Goal: Task Accomplishment & Management: Manage account settings

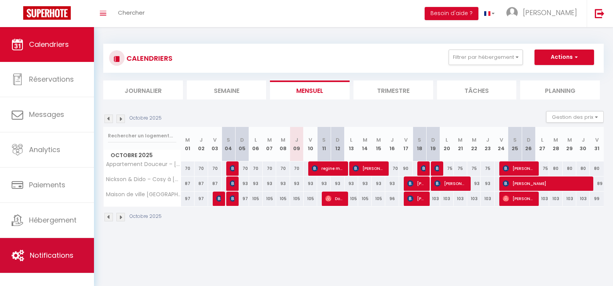
click at [61, 256] on span "Notifications" at bounding box center [52, 255] width 44 height 10
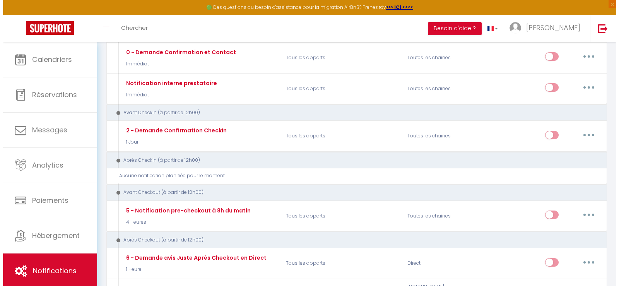
scroll to position [155, 0]
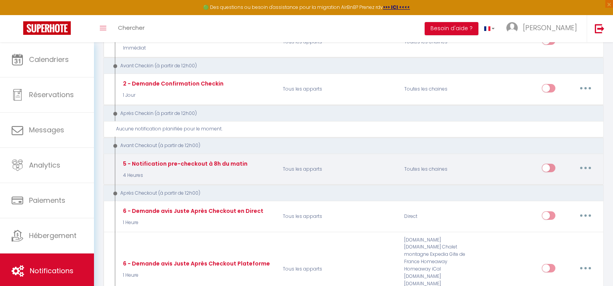
click at [586, 168] on icon "button" at bounding box center [586, 168] width 2 height 2
click at [551, 185] on link "Editer" at bounding box center [565, 185] width 57 height 13
type input "5 - Notification pre-checkout à 8h du matin"
select select "4"
select select "4 Heures"
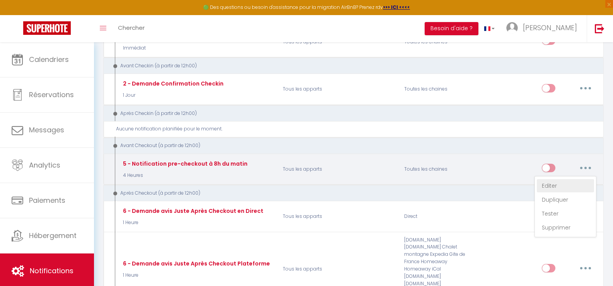
select select "if_booking_is_paid"
checkbox input "true"
checkbox input "false"
radio input "true"
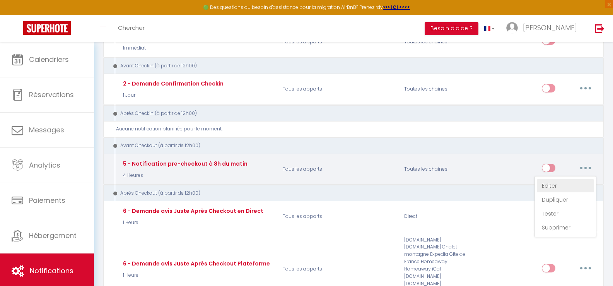
type input "Procédure pour votre départ - [RENTAL:NAME] - [GUEST:FIRST_NAME] [GUEST:NAME]"
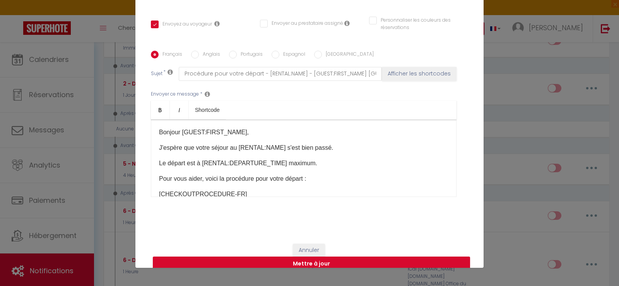
scroll to position [39, 0]
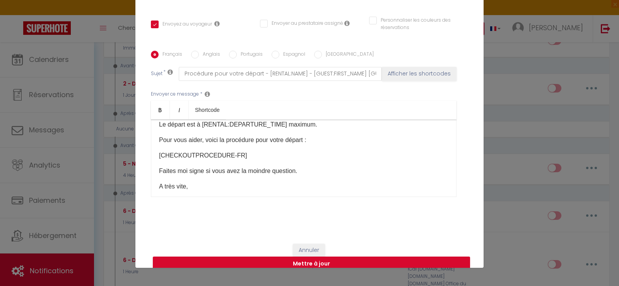
click at [237, 151] on p "[CHECKOUTPROCEDURE-FR]" at bounding box center [304, 155] width 290 height 9
click at [315, 135] on p "Pour vous aider, voici la procédure pour votre départ :" at bounding box center [304, 139] width 290 height 9
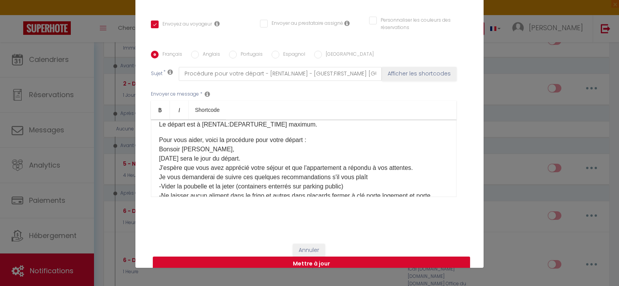
click at [198, 145] on p "Bonsoir [PERSON_NAME], [DATE] sera le jour du départ. J'espère que vous avez ap…" at bounding box center [304, 187] width 290 height 84
click at [313, 135] on p "Pour vous aider, voici la procédure pour votre départ : Bonsoir [DATE] sera le …" at bounding box center [304, 189] width 290 height 108
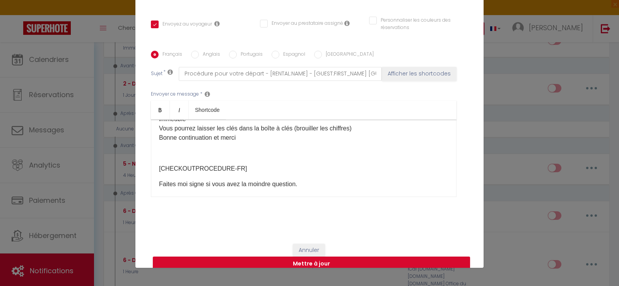
scroll to position [163, 0]
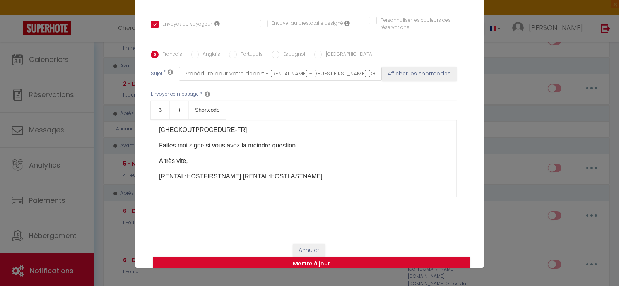
click at [238, 125] on p "[CHECKOUTPROCEDURE-FR]" at bounding box center [304, 129] width 290 height 9
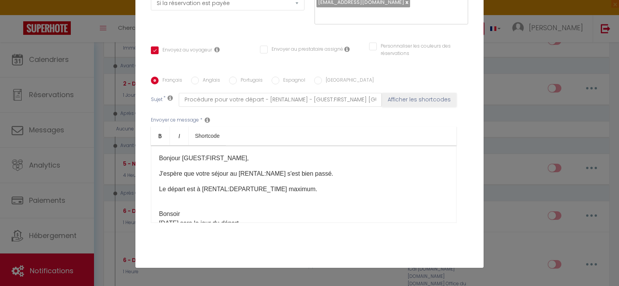
scroll to position [106, 0]
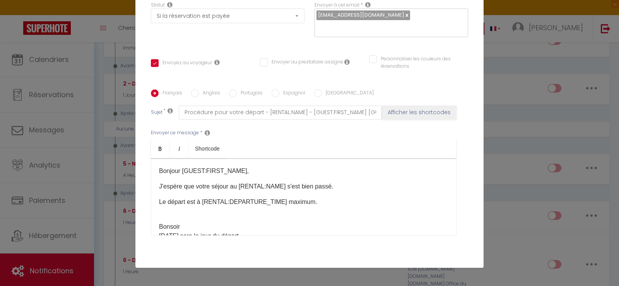
click at [176, 222] on p "Bonsoir [DATE] sera le jour du départ. J'espère que vous avez apprécié votre sé…" at bounding box center [304, 264] width 290 height 84
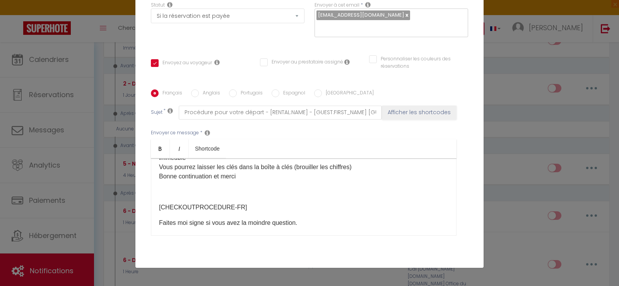
scroll to position [114, 0]
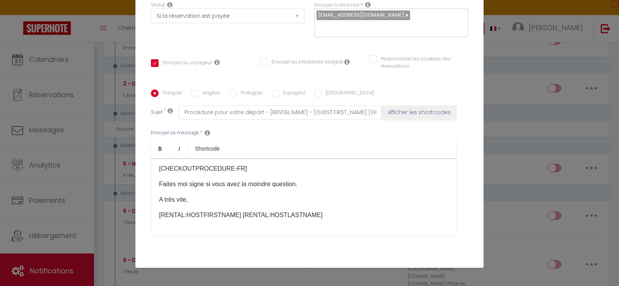
click at [233, 164] on p "[CHECKOUTPROCEDURE-FR]" at bounding box center [304, 168] width 290 height 9
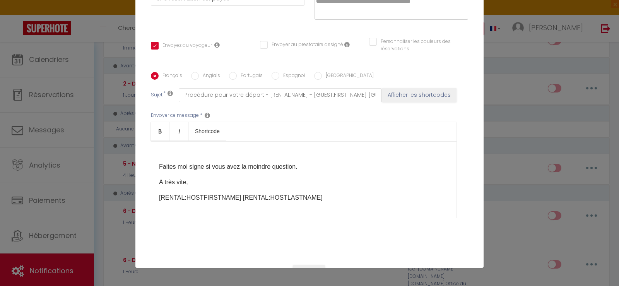
scroll to position [106, 0]
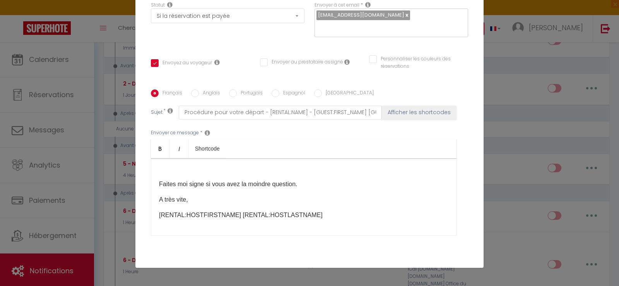
click at [307, 211] on p "[RENTAL:HOSTFIRSTNAME] [RENTAL:HOSTLASTNAME]" at bounding box center [304, 215] width 290 height 9
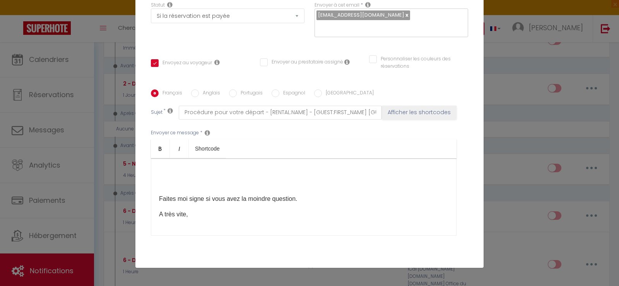
scroll to position [114, 0]
click at [155, 173] on div "Bonjour [GUEST:FIRST_NAME], [DATE] sera le jour du départ. J'espère que vous av…" at bounding box center [304, 196] width 306 height 77
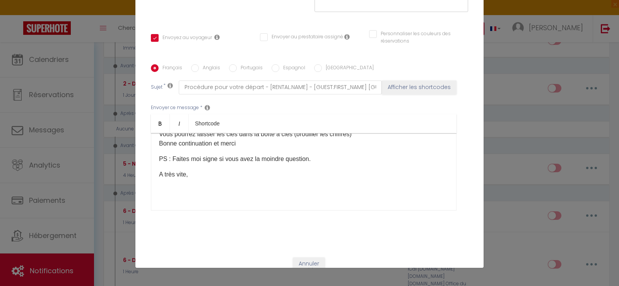
scroll to position [145, 0]
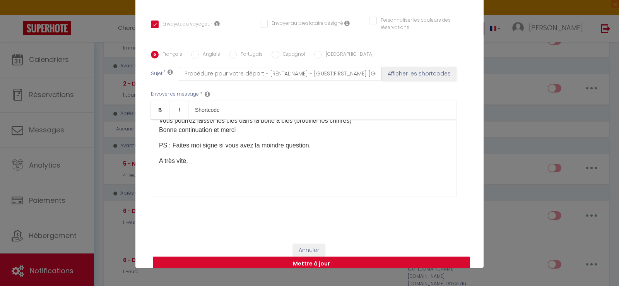
click at [303, 257] on button "Mettre à jour" at bounding box center [311, 264] width 317 height 15
checkbox input "true"
checkbox input "false"
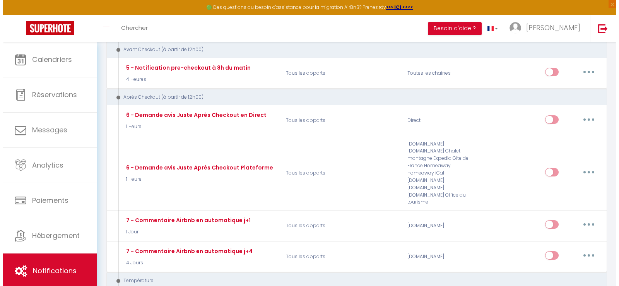
scroll to position [232, 0]
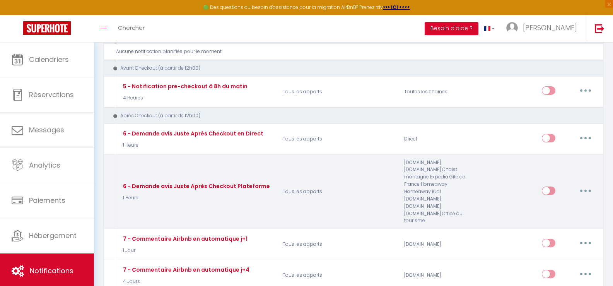
click at [589, 185] on button "button" at bounding box center [586, 191] width 22 height 12
click at [546, 202] on link "Editer" at bounding box center [565, 208] width 57 height 13
type input "6 - Demande avis Juste Après Checkout Plateforme"
select select "5"
select select "1 Heure"
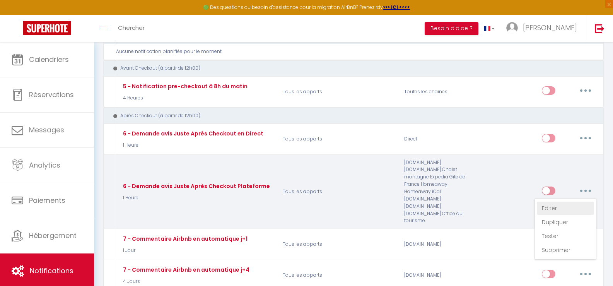
select select "if_booking_is_paid"
checkbox input "true"
checkbox input "false"
radio input "true"
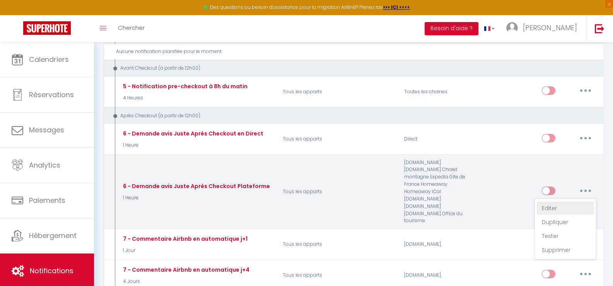
type input "[GUEST:FIRST_NAME], voici un cadeau pour vous avant de quitter [RENTAL:CITY]"
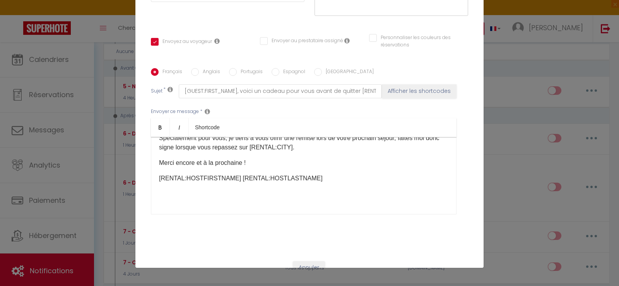
scroll to position [145, 0]
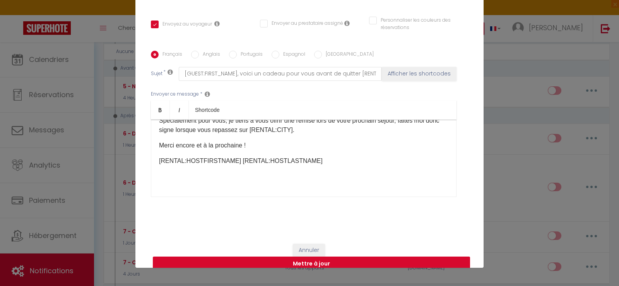
drag, startPoint x: 306, startPoint y: 253, endPoint x: 292, endPoint y: 250, distance: 14.1
click at [305, 257] on button "Mettre à jour" at bounding box center [311, 264] width 317 height 15
checkbox input "true"
checkbox input "false"
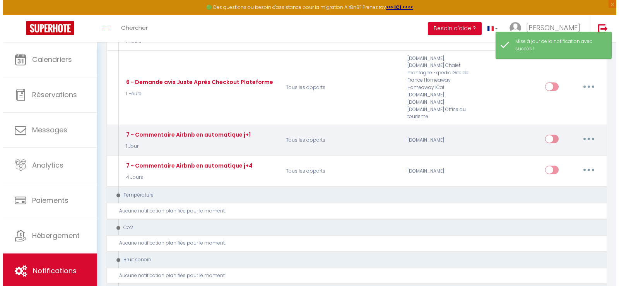
scroll to position [348, 0]
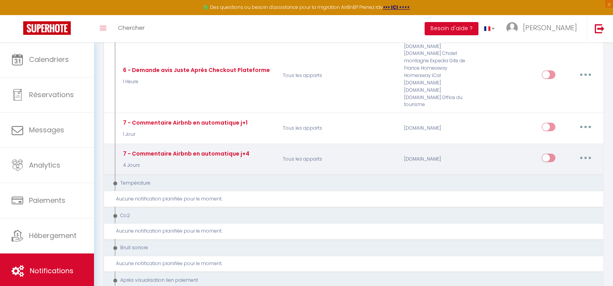
drag, startPoint x: 586, startPoint y: 144, endPoint x: 581, endPoint y: 144, distance: 4.6
click at [585, 152] on button "button" at bounding box center [586, 158] width 22 height 12
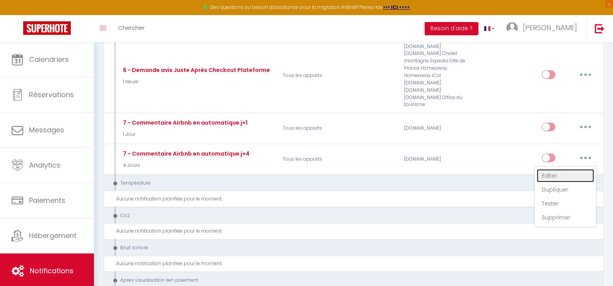
drag, startPoint x: 544, startPoint y: 161, endPoint x: 539, endPoint y: 161, distance: 5.4
click at [543, 169] on link "Editer" at bounding box center [565, 175] width 57 height 13
type input "7 - Commentaire Airbnb en automatique j+4"
select select "5"
select select "review"
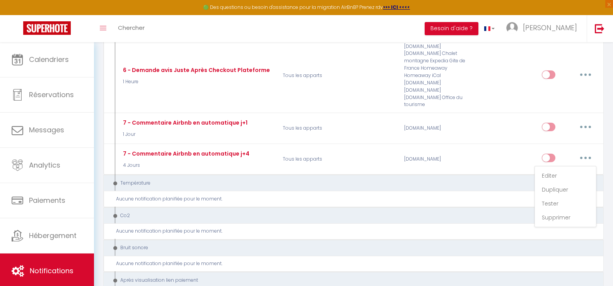
select select "4 Jours"
select select
checkbox input "false"
radio input "true"
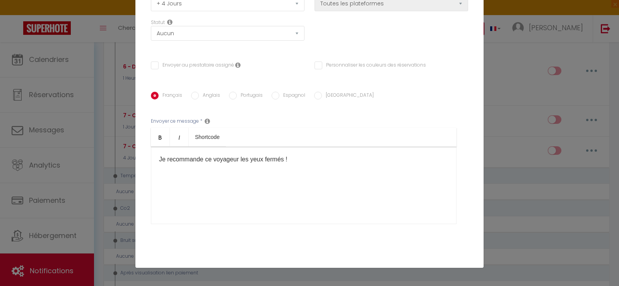
scroll to position [127, 0]
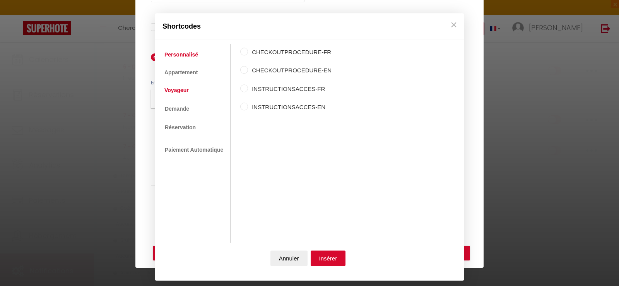
click at [177, 88] on link "Voyageur" at bounding box center [177, 91] width 32 height 14
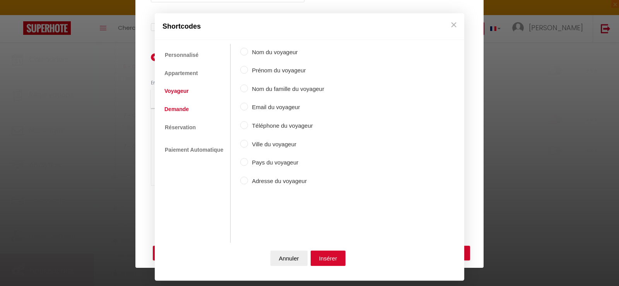
click at [187, 110] on link "Demande" at bounding box center [177, 109] width 32 height 14
click at [179, 127] on link "Réservation" at bounding box center [180, 127] width 39 height 14
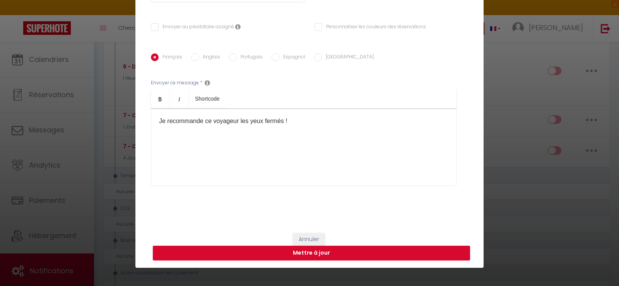
click at [453, 21] on button "×" at bounding box center [454, 23] width 12 height 15
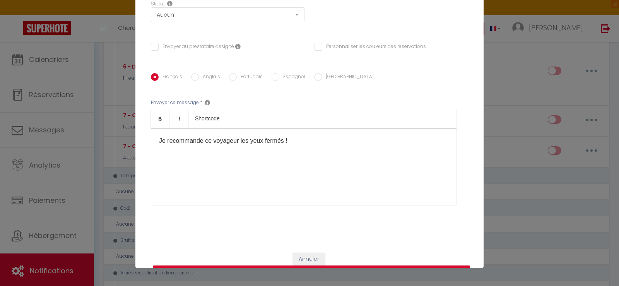
scroll to position [89, 0]
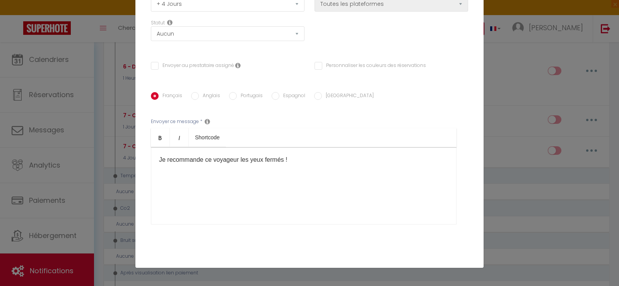
click at [497, 144] on div "Modifier la notification × Titre * 7 - Commentaire Airbnb en automatique j+4 Po…" at bounding box center [309, 143] width 619 height 286
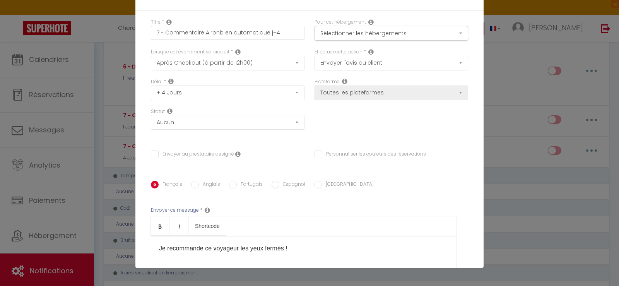
scroll to position [0, 0]
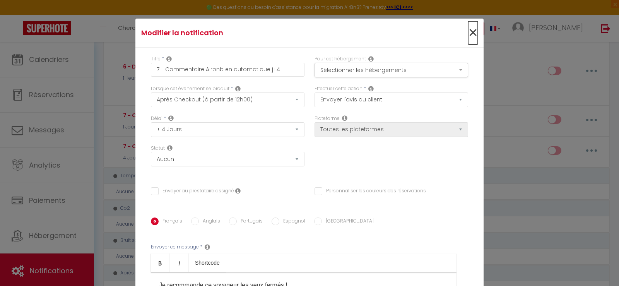
click at [468, 34] on span "×" at bounding box center [473, 32] width 10 height 23
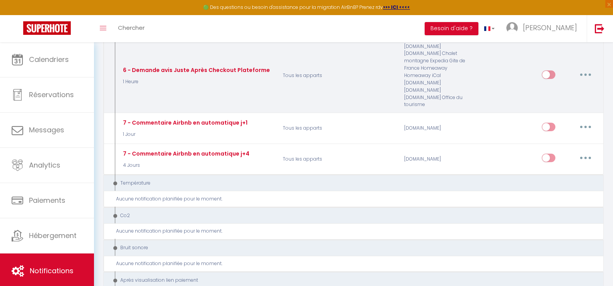
click at [582, 69] on button "button" at bounding box center [586, 75] width 22 height 12
click at [546, 86] on link "Editer" at bounding box center [565, 92] width 57 height 13
type input "6 - Demande avis Juste Après Checkout Plateforme"
select select "email"
select select "1 Heure"
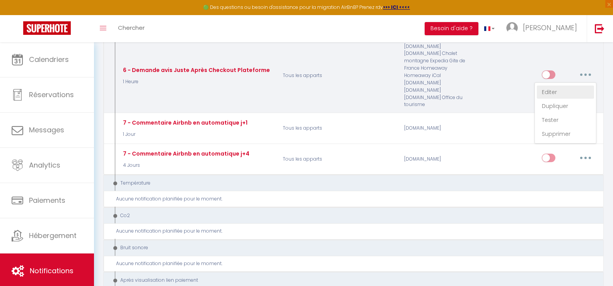
select select "if_booking_is_paid"
checkbox input "true"
checkbox input "false"
type input "[GUEST:FIRST_NAME], voici un cadeau pour vous avant de quitter [RENTAL:CITY]"
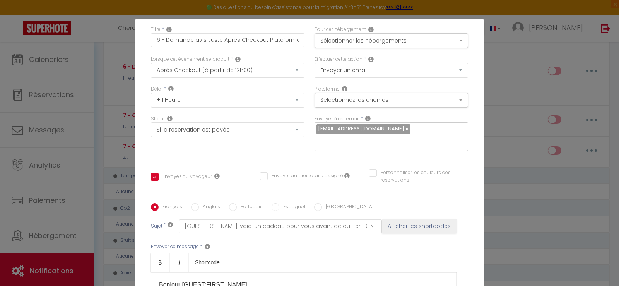
scroll to position [29, 0]
click at [517, 65] on div "Modifier la notification × Titre * 6 - Demande avis Juste Après Checkout Platef…" at bounding box center [309, 143] width 619 height 286
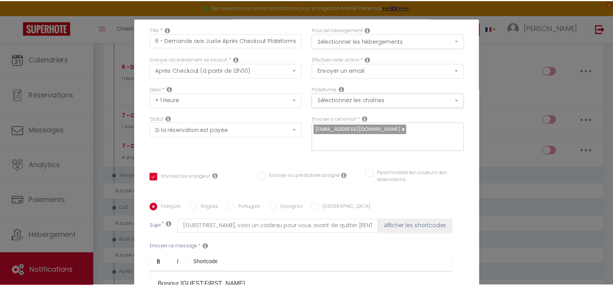
scroll to position [0, 0]
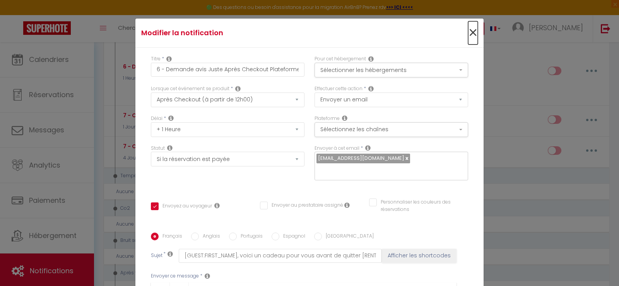
click at [468, 34] on span "×" at bounding box center [473, 32] width 10 height 23
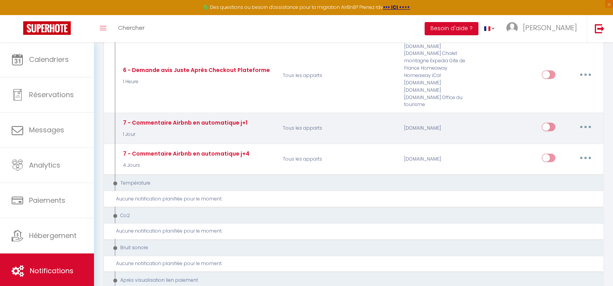
click at [582, 121] on button "button" at bounding box center [586, 127] width 22 height 12
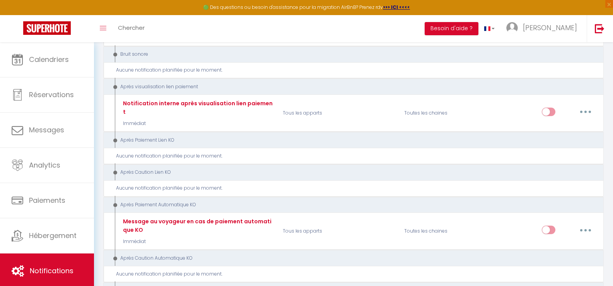
scroll to position [658, 0]
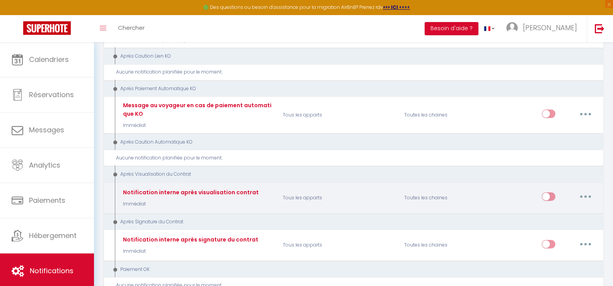
click at [585, 195] on icon "button" at bounding box center [586, 196] width 2 height 2
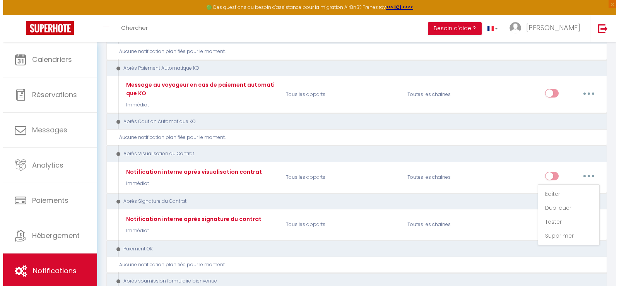
scroll to position [697, 0]
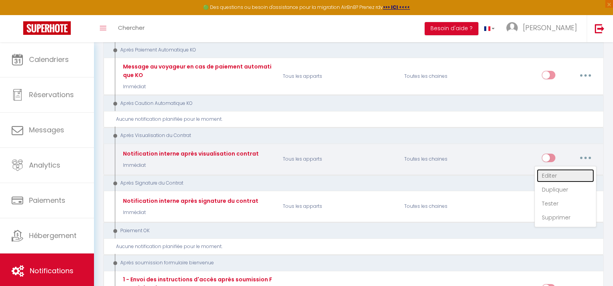
click at [553, 169] on link "Editer" at bounding box center [565, 175] width 57 height 13
type input "Notification interne après visualisation contrat"
select select "14"
select select "Immédiat"
select select
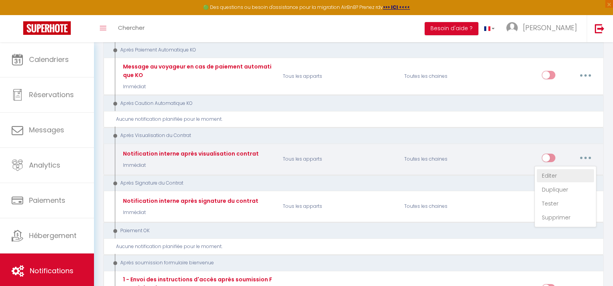
checkbox input "false"
type input "Email après visualisation contrat - [RENTAL:NAME] - [GUEST:NAME] - [BOOKING:ID]"
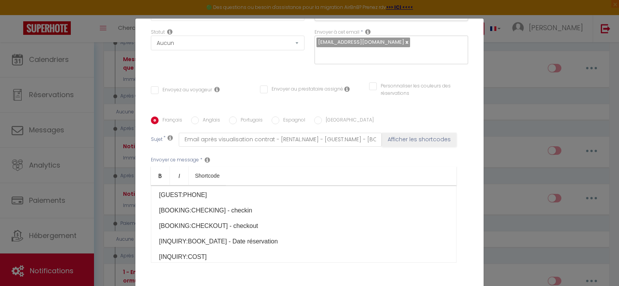
scroll to position [0, 0]
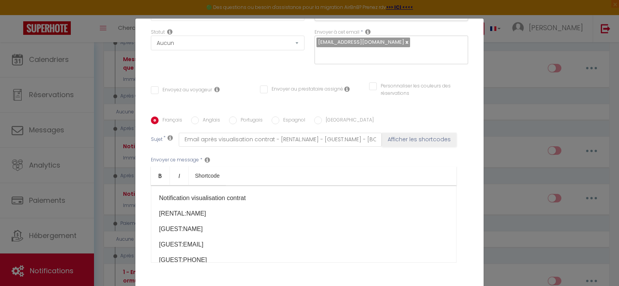
drag, startPoint x: 505, startPoint y: 180, endPoint x: 497, endPoint y: 178, distance: 8.4
click at [505, 180] on div "Modifier la notification × Titre * Notification interne après visualisation con…" at bounding box center [309, 143] width 619 height 286
click at [496, 147] on div "Modifier la notification × Titre * Notification interne après visualisation con…" at bounding box center [309, 143] width 619 height 286
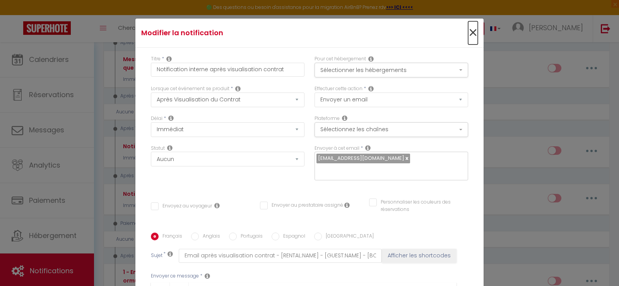
click at [468, 32] on span "×" at bounding box center [473, 32] width 10 height 23
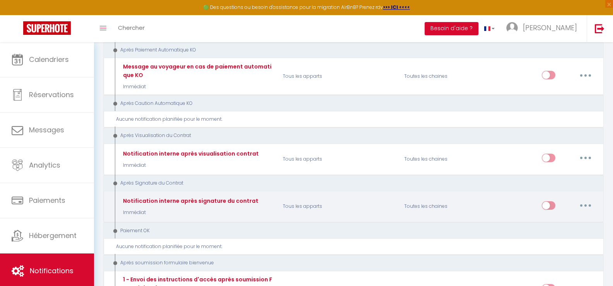
click at [582, 199] on button "button" at bounding box center [586, 205] width 22 height 12
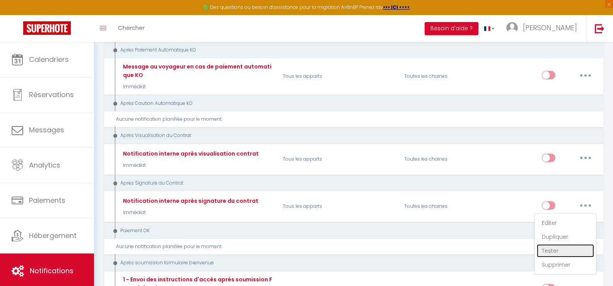
click at [553, 244] on link "Tester" at bounding box center [565, 250] width 57 height 13
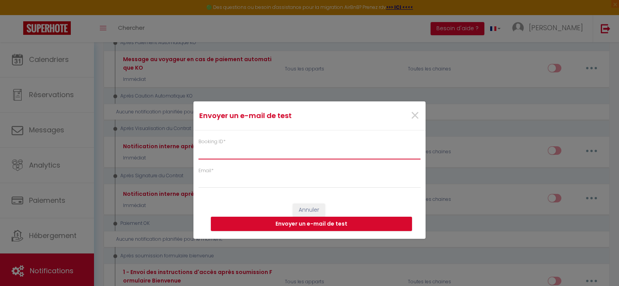
click at [211, 153] on input "Booking ID *" at bounding box center [310, 152] width 222 height 14
paste input "5253961872"
type input "5253961872"
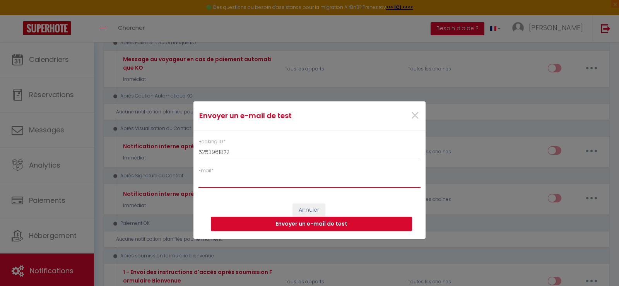
click at [212, 182] on input "Email *" at bounding box center [310, 181] width 222 height 14
type input "[EMAIL_ADDRESS][DOMAIN_NAME]"
click at [292, 223] on button "Envoyer un e-mail de test" at bounding box center [311, 224] width 201 height 15
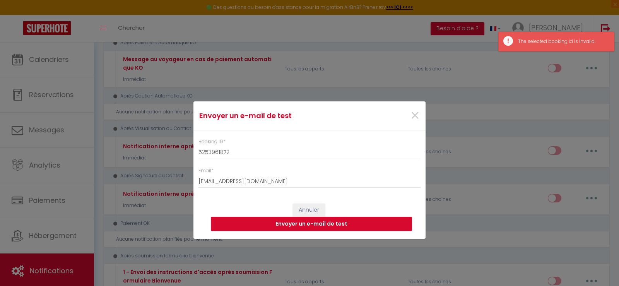
click at [279, 222] on button "Envoyer un e-mail de test" at bounding box center [311, 224] width 201 height 15
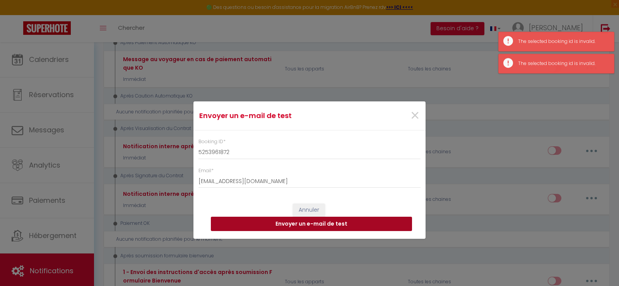
click at [279, 222] on button "Envoyer un e-mail de test" at bounding box center [311, 224] width 201 height 15
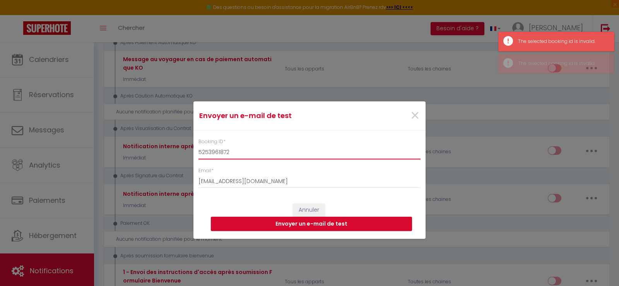
click at [238, 153] on input "5253961872" at bounding box center [310, 152] width 222 height 14
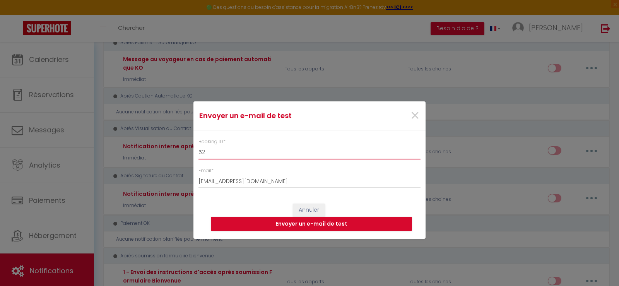
type input "5"
click at [201, 152] on input "Booking ID *" at bounding box center [310, 152] width 222 height 14
paste input "13314357"
type input "13314357"
click at [303, 225] on button "Envoyer un e-mail de test" at bounding box center [311, 224] width 201 height 15
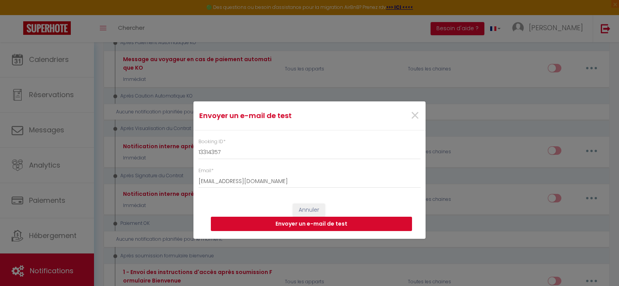
click at [322, 224] on button "Envoyer un e-mail de test" at bounding box center [311, 224] width 201 height 15
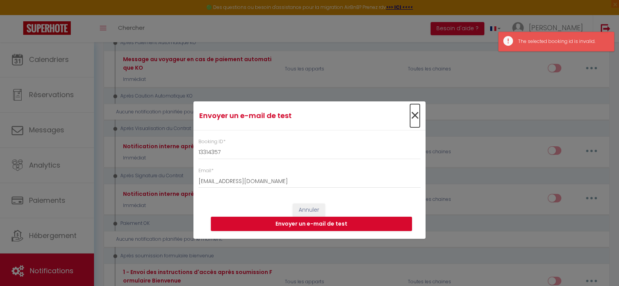
click at [415, 116] on span "×" at bounding box center [415, 115] width 10 height 23
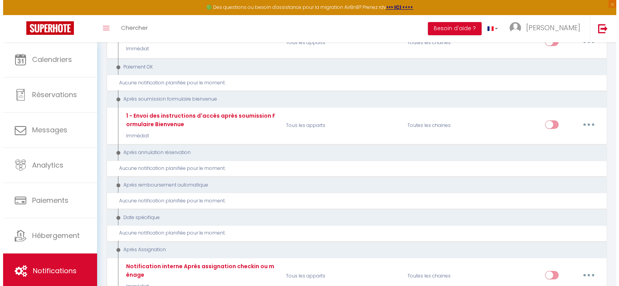
scroll to position [890, 0]
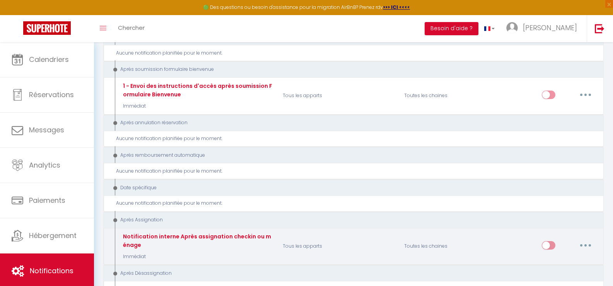
click at [586, 244] on icon "button" at bounding box center [586, 245] width 2 height 2
click at [548, 256] on link "Editer" at bounding box center [565, 262] width 57 height 13
type input "Notification interne Après assignation checkin ou ménage"
select select "21"
checkbox input "false"
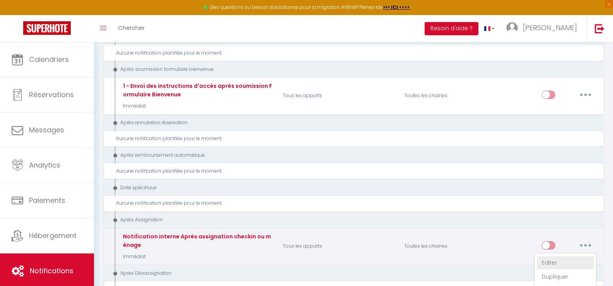
checkbox input "false"
type input "Notification Après assignation checkin ou ménage - [RENTAL:NAME] - [GUEST:NAME]…"
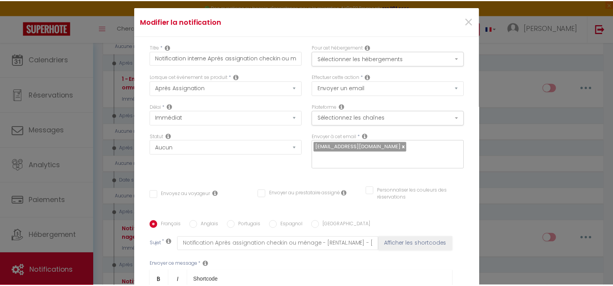
scroll to position [0, 0]
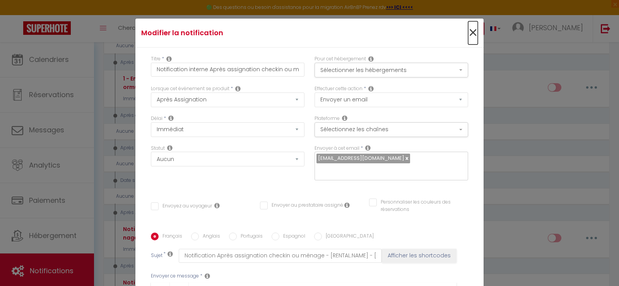
click at [468, 33] on span "×" at bounding box center [473, 32] width 10 height 23
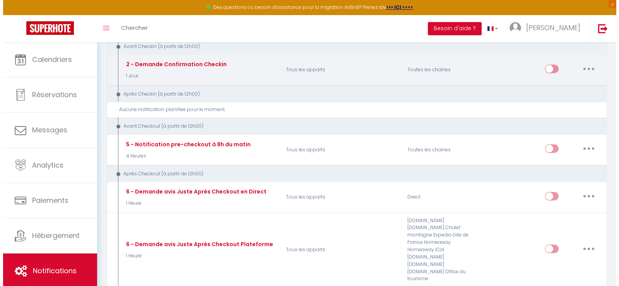
scroll to position [155, 0]
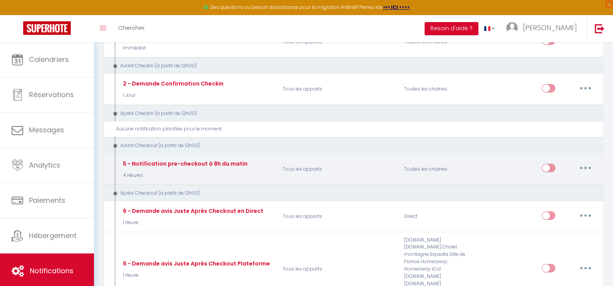
click at [586, 168] on icon "button" at bounding box center [586, 168] width 2 height 2
click at [549, 187] on link "Editer" at bounding box center [565, 185] width 57 height 13
type input "5 - Notification pre-checkout à 8h du matin"
select select "4"
select select "4 Heures"
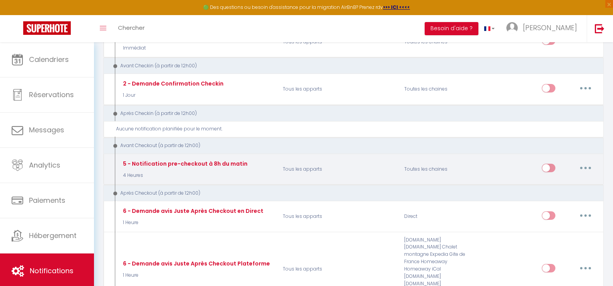
select select "if_booking_is_paid"
checkbox input "true"
checkbox input "false"
type input "Procédure pour votre départ - [RENTAL:NAME] - [GUEST:FIRST_NAME] [GUEST:NAME]"
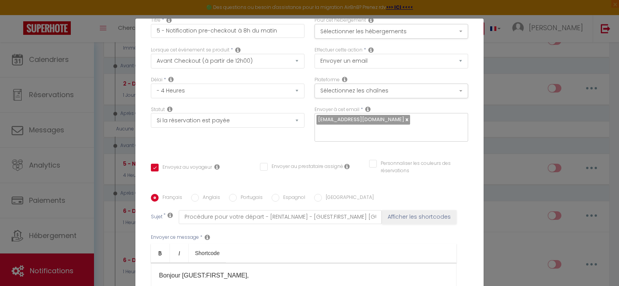
scroll to position [77, 0]
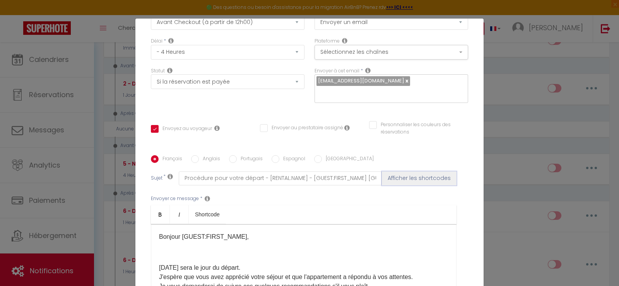
click at [414, 171] on button "Afficher les shortcodes" at bounding box center [419, 178] width 75 height 14
checkbox input "true"
checkbox input "false"
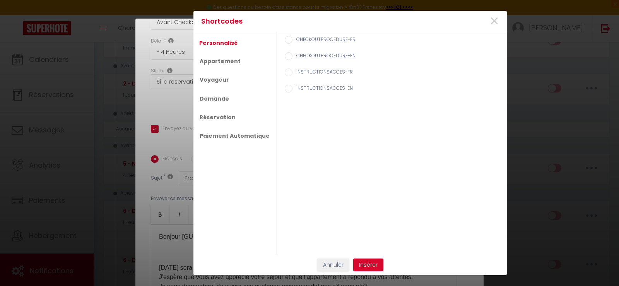
click at [285, 73] on input "INSTRUCTIONSACCES-FR" at bounding box center [289, 73] width 8 height 8
radio input "true"
click at [369, 264] on button "Insérer" at bounding box center [368, 265] width 30 height 13
checkbox input "true"
checkbox input "false"
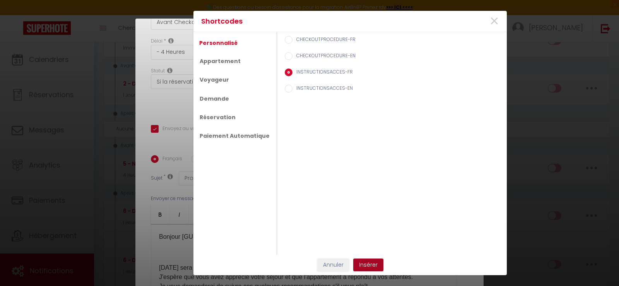
checkbox input "false"
type input "Procédure pour votre départ - [RENTAL:NAME] - [GUEST:FIRST_NAME] [GUEST:NAME][I…"
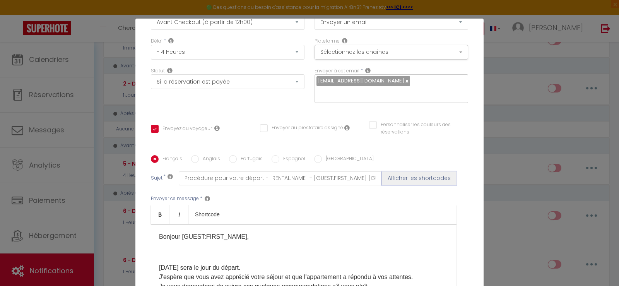
click at [400, 171] on button "Afficher les shortcodes" at bounding box center [419, 178] width 75 height 14
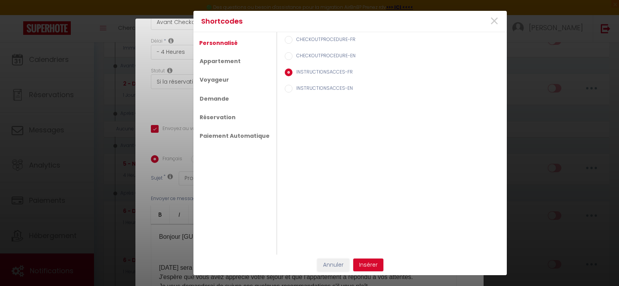
click at [285, 88] on input "INSTRUCTIONSACCES-EN" at bounding box center [289, 89] width 8 height 8
radio input "true"
drag, startPoint x: 366, startPoint y: 265, endPoint x: 363, endPoint y: 259, distance: 5.9
click at [365, 263] on button "Insérer" at bounding box center [368, 265] width 30 height 13
checkbox input "true"
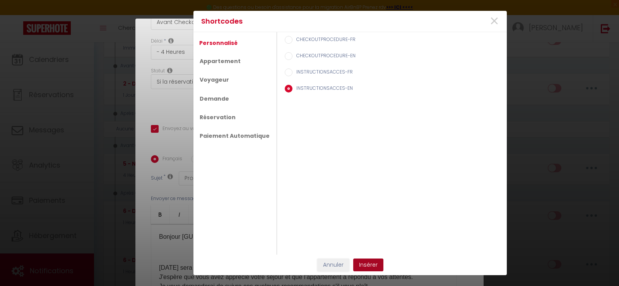
checkbox input "false"
type input "Procédure pour votre départ - [RENTAL:NAME] - [GUEST:FIRST_NAME] [GUEST:NAME][I…"
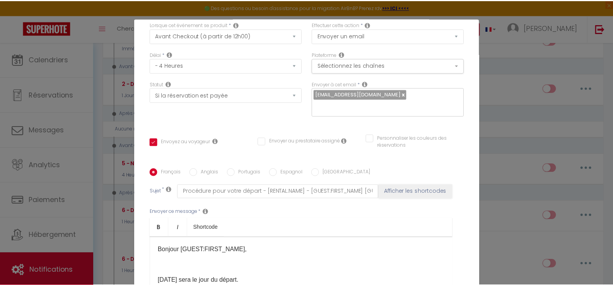
scroll to position [0, 0]
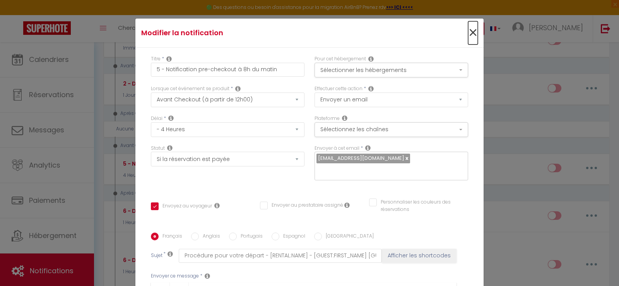
click at [468, 32] on span "×" at bounding box center [473, 32] width 10 height 23
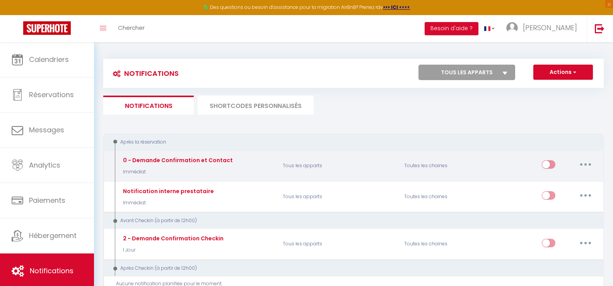
click at [586, 163] on icon "button" at bounding box center [586, 164] width 2 height 2
click at [553, 183] on link "Editer" at bounding box center [565, 182] width 57 height 13
type input "0 - Demande Confirmation et Contact"
select select "1"
select select "Immédiat"
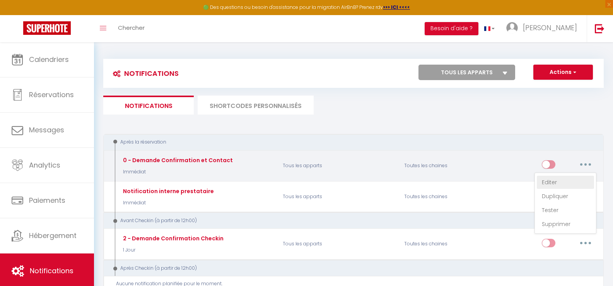
checkbox input "true"
checkbox input "false"
type input "Merci de confirmer votre réservation - [BOOKING:ID] - [GUEST:FIRST_NAME] [GUEST…"
radio input "true"
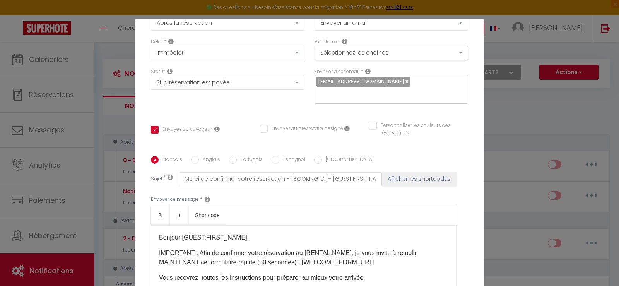
scroll to position [77, 0]
click at [396, 171] on button "Afficher les shortcodes" at bounding box center [419, 178] width 75 height 14
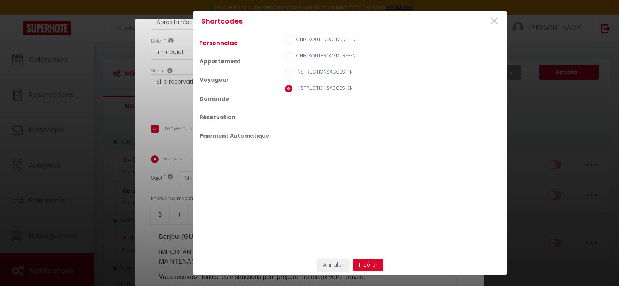
click at [394, 169] on div "CHECKOUTPROCEDURE-FR CHECKOUTPROCEDURE-EN INSTRUCTIONSACCES-FR INSTRUCTIONSACCE…" at bounding box center [392, 143] width 222 height 223
click at [216, 116] on link "Réservation" at bounding box center [217, 115] width 44 height 14
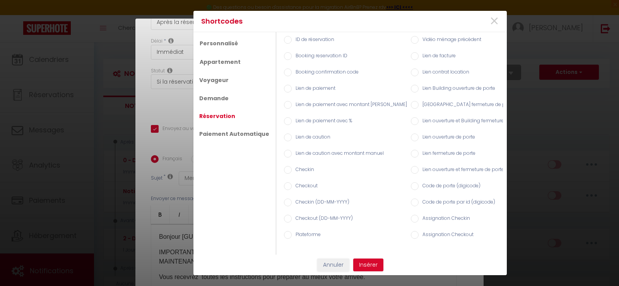
click at [285, 200] on input "Checkin (DD-MM-YYYY)" at bounding box center [288, 203] width 8 height 8
radio input "true"
click at [359, 268] on button "Insérer" at bounding box center [368, 265] width 30 height 13
checkbox input "true"
checkbox input "false"
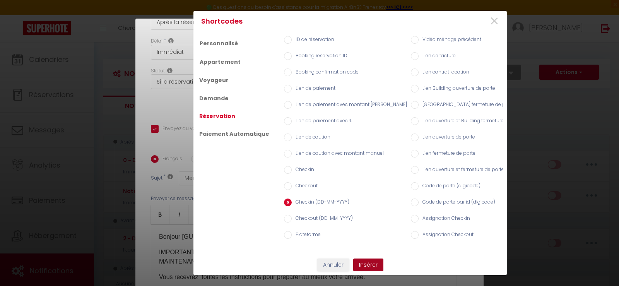
checkbox input "false"
type input "Merci de confirmer votre réservation - [BOOKING:ID] - [GUEST:FIRST_NAME] [GUEST…"
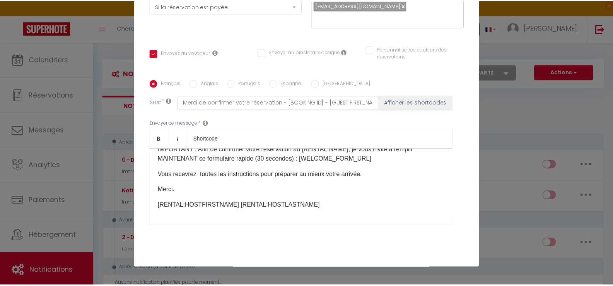
scroll to position [145, 0]
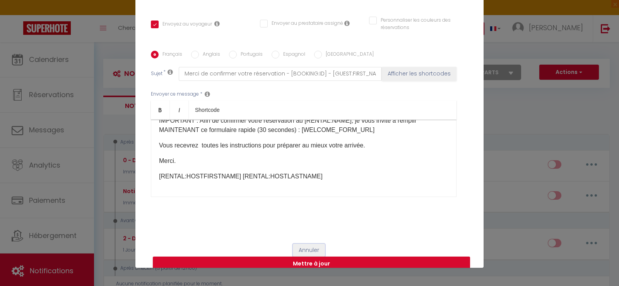
click at [308, 244] on button "Annuler" at bounding box center [309, 250] width 32 height 13
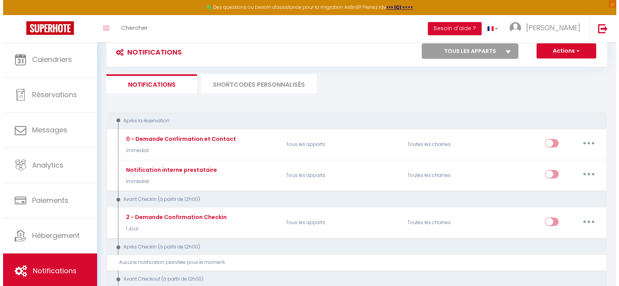
scroll to position [39, 0]
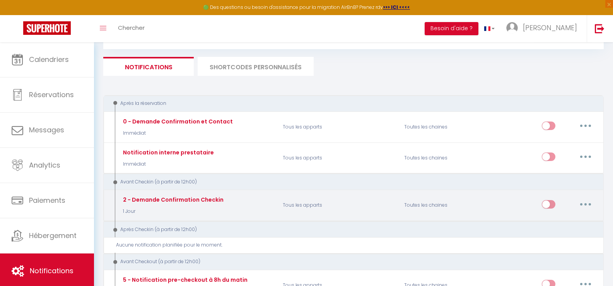
click at [586, 204] on icon "button" at bounding box center [586, 204] width 2 height 2
click at [552, 224] on link "Editer" at bounding box center [565, 221] width 57 height 13
type input "2 - Demande Confirmation Checkin"
select select "1 Jour"
checkbox input "true"
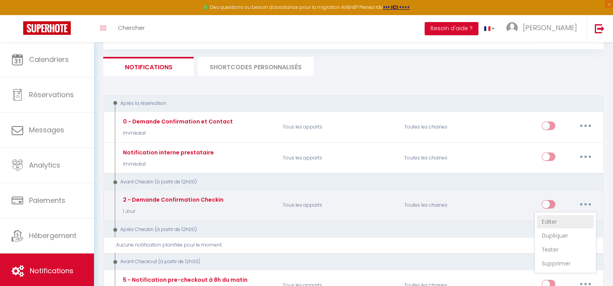
checkbox input "false"
type input "Procédure pour le checkin - [RENTAL:NAME]"
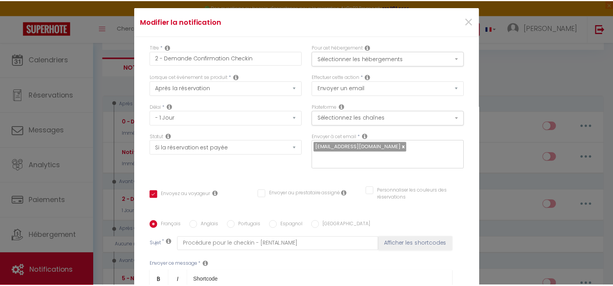
scroll to position [0, 0]
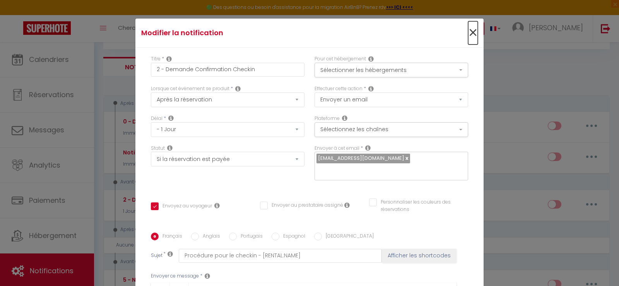
click at [468, 32] on span "×" at bounding box center [473, 32] width 10 height 23
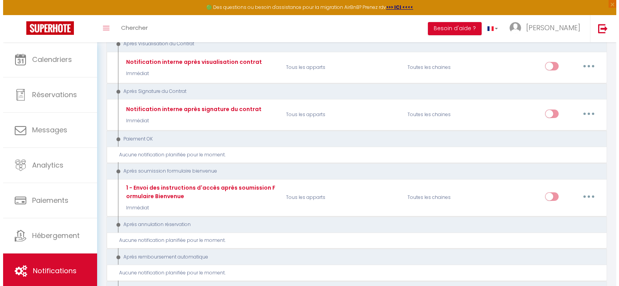
scroll to position [813, 0]
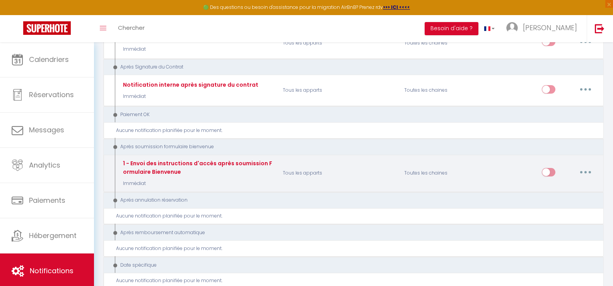
click at [585, 171] on icon "button" at bounding box center [586, 172] width 2 height 2
click at [547, 183] on link "Editer" at bounding box center [565, 189] width 57 height 13
type input "1 - Envoi des instructions d'accès après soumission Formulaire Bienvenue"
select select "17"
select select "Immédiat"
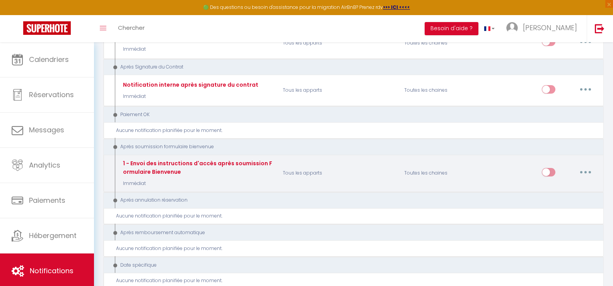
checkbox input "true"
checkbox input "false"
type input "Confirmation de votre réservation - [BOOKING:ID] - [GUEST:FIRST_NAME] [GUEST:LA…"
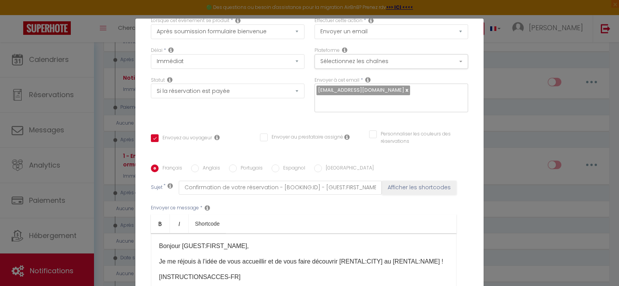
scroll to position [68, 0]
click at [403, 181] on button "Afficher les shortcodes" at bounding box center [419, 188] width 75 height 14
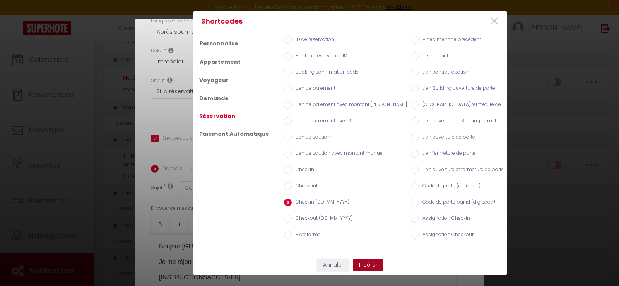
click at [369, 269] on button "Insérer" at bounding box center [368, 265] width 30 height 13
checkbox input "true"
checkbox input "false"
type input "Confirmation de votre réservation - [BOOKING:ID] - [GUEST:FIRST_NAME] [GUEST:LA…"
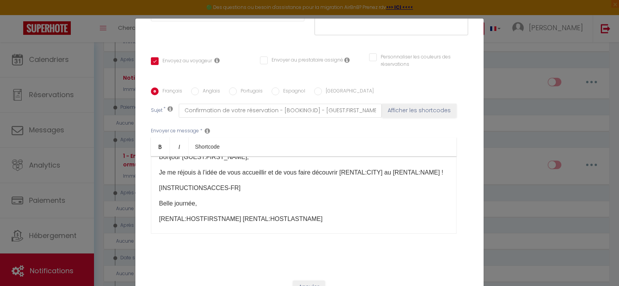
scroll to position [0, 0]
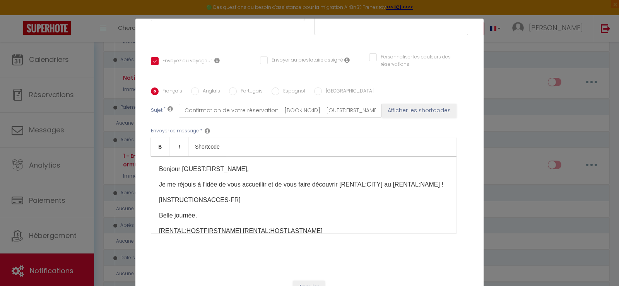
click at [157, 164] on div "Bonjour [GUEST:FIRST_NAME], Je me réjouis à l’idée de vous accueillir et de vou…" at bounding box center [304, 194] width 306 height 77
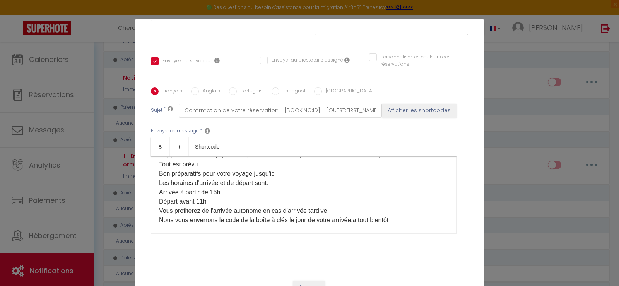
scroll to position [77, 0]
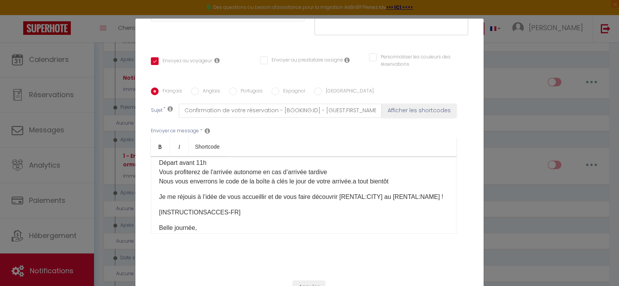
click at [341, 186] on p "Bonjour [PERSON_NAME] ,nous vous remercions d’avoir choisi notre logement pour …" at bounding box center [304, 152] width 290 height 99
click at [350, 171] on p "Bonjour [PERSON_NAME] ,nous vous remercions d’avoir choisi notre logement pour …" at bounding box center [304, 145] width 290 height 84
drag, startPoint x: 237, startPoint y: 202, endPoint x: 152, endPoint y: 200, distance: 85.5
click at [152, 200] on div "Bonjour [GUEST:FIRST_NAME], Bonjour [PERSON_NAME] ,nous vous remercions d’avoir…" at bounding box center [304, 194] width 306 height 77
click at [155, 215] on div "Bonjour [GUEST:FIRST_NAME], Bonjour [PERSON_NAME] ,nous vous remercions d’avoir…" at bounding box center [304, 194] width 306 height 77
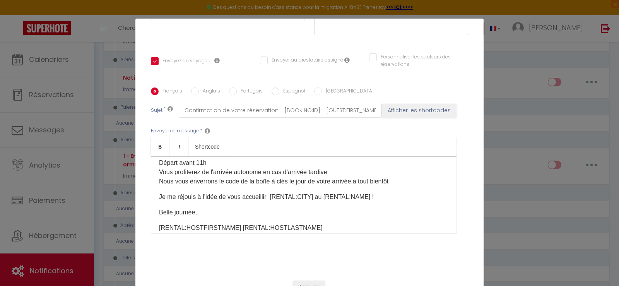
click at [196, 208] on p "Belle journée," at bounding box center [304, 212] width 290 height 9
drag, startPoint x: 395, startPoint y: 172, endPoint x: 355, endPoint y: 174, distance: 40.3
click at [355, 174] on p "Bonjour [PERSON_NAME] ,nous vous remercions d’avoir choisi notre logement pour …" at bounding box center [304, 145] width 290 height 84
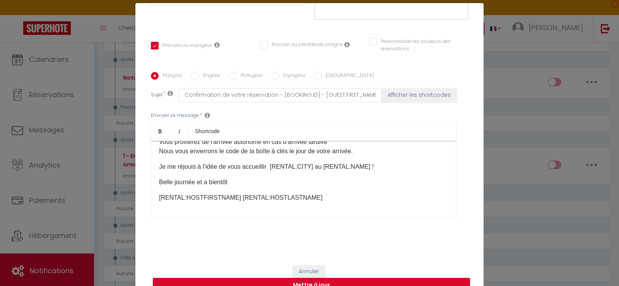
scroll to position [37, 0]
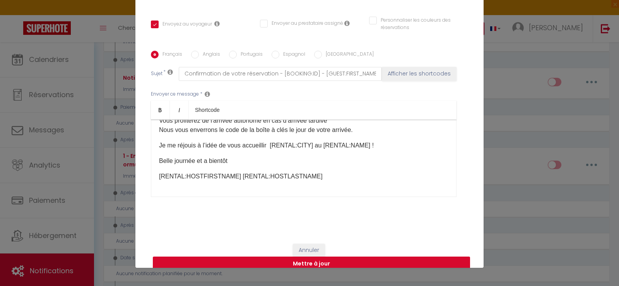
click at [301, 257] on button "Mettre à jour" at bounding box center [311, 264] width 317 height 15
checkbox input "true"
checkbox input "false"
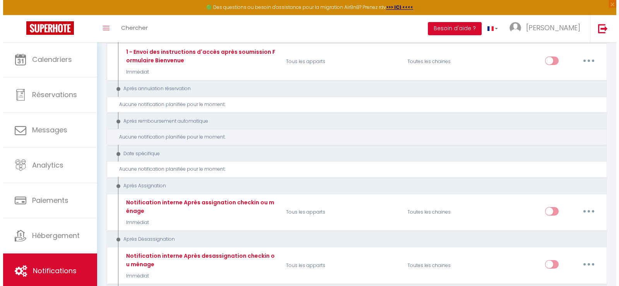
scroll to position [929, 0]
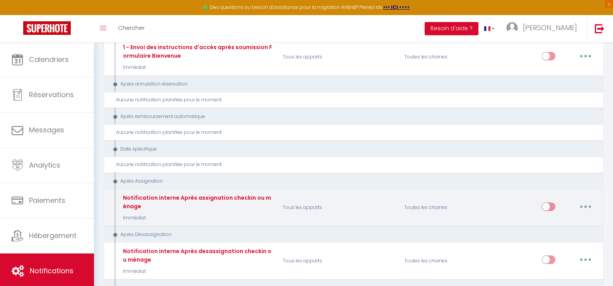
click at [584, 200] on button "button" at bounding box center [586, 206] width 22 height 12
click at [554, 218] on link "Editer" at bounding box center [565, 224] width 57 height 13
type input "Notification interne Après assignation checkin ou ménage"
select select "21"
select select "Immédiat"
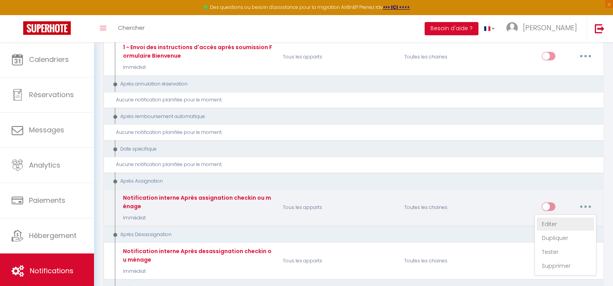
select select
checkbox input "false"
radio input "true"
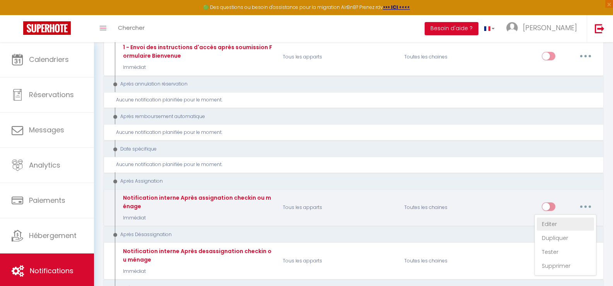
type input "Notification Après assignation checkin ou ménage - [RENTAL:NAME] - [GUEST:NAME]…"
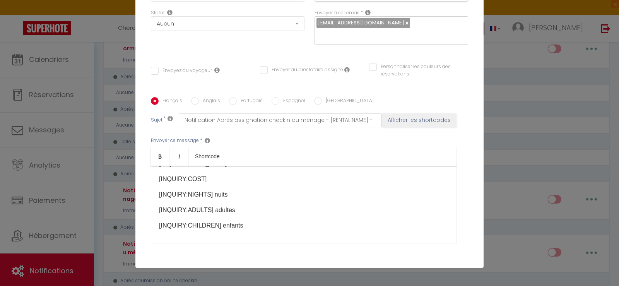
scroll to position [126, 0]
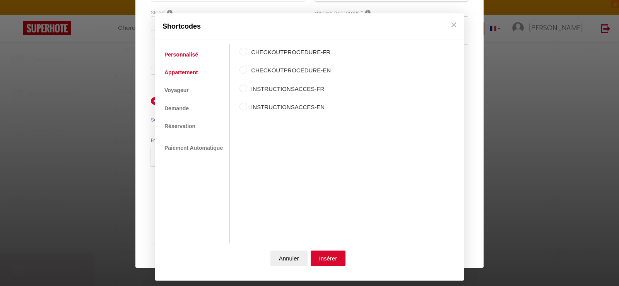
click at [180, 72] on link "Appartement" at bounding box center [181, 72] width 41 height 14
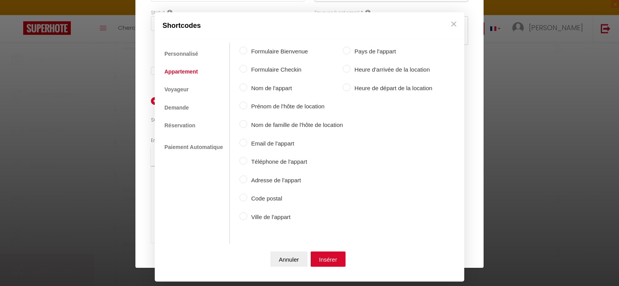
click at [240, 50] on input "Formulaire Bienvenue" at bounding box center [244, 50] width 8 height 8
radio input "true"
click at [242, 71] on input "Formulaire Checkin" at bounding box center [244, 69] width 8 height 8
radio input "true"
click at [241, 90] on input "Nom de l'appart" at bounding box center [244, 87] width 8 height 8
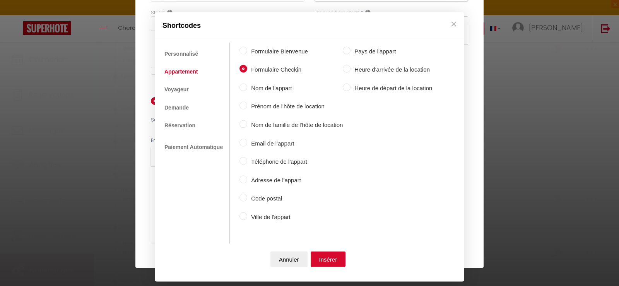
radio input "true"
click at [243, 48] on input "Formulaire Bienvenue" at bounding box center [244, 50] width 8 height 8
radio input "true"
click at [242, 70] on input "Formulaire Checkin" at bounding box center [244, 69] width 8 height 8
radio input "true"
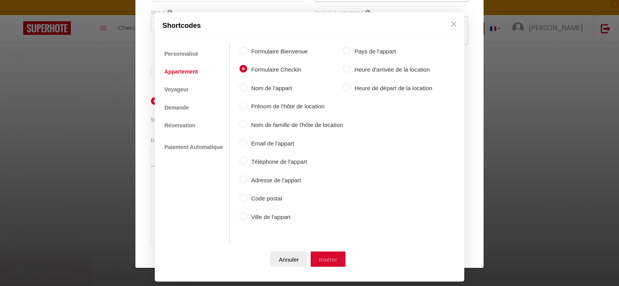
click at [327, 259] on button "Insérer" at bounding box center [328, 259] width 35 height 15
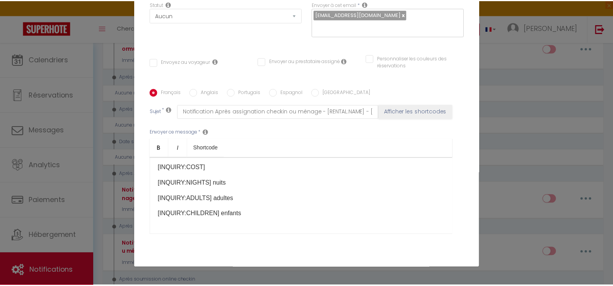
scroll to position [145, 0]
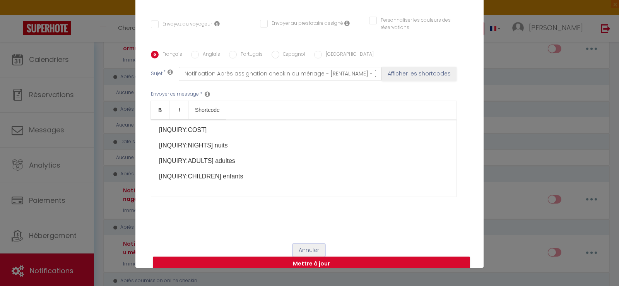
click at [302, 244] on button "Annuler" at bounding box center [309, 250] width 32 height 13
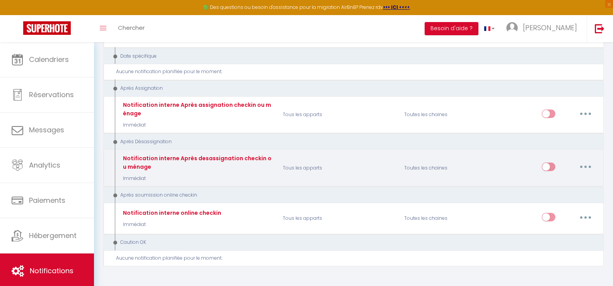
scroll to position [1024, 0]
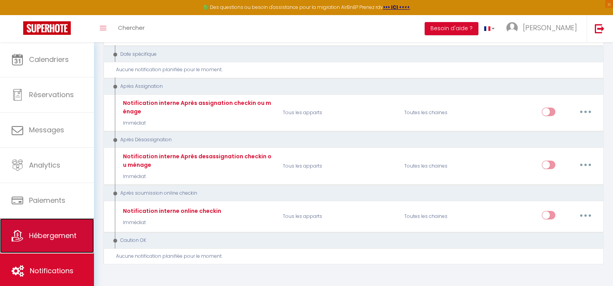
click at [57, 235] on span "Hébergement" at bounding box center [53, 236] width 48 height 10
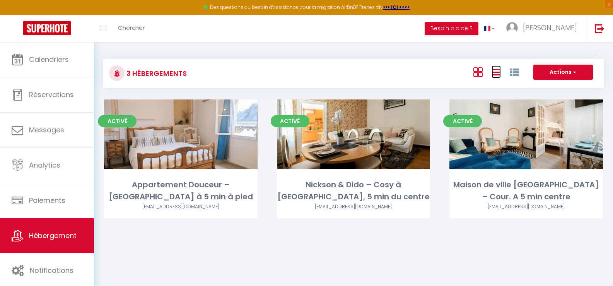
click at [496, 71] on icon at bounding box center [496, 72] width 9 height 10
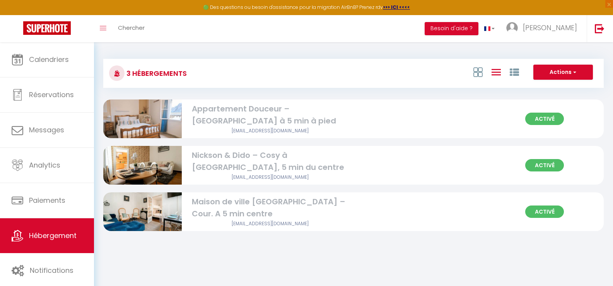
click at [221, 158] on div "Nickson & Dido – Cosy à [GEOGRAPHIC_DATA], 5 min du centre" at bounding box center [270, 161] width 157 height 24
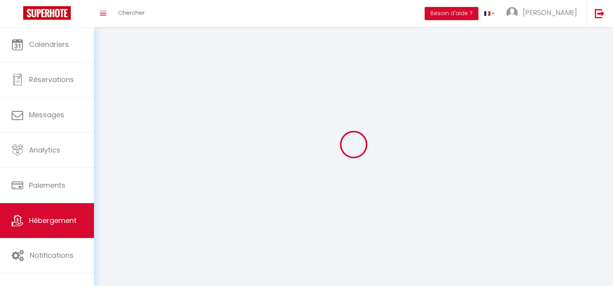
select select
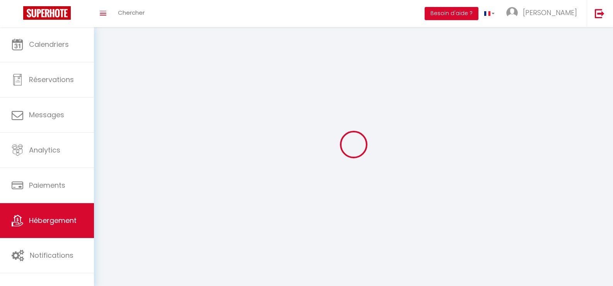
select select
checkbox input "false"
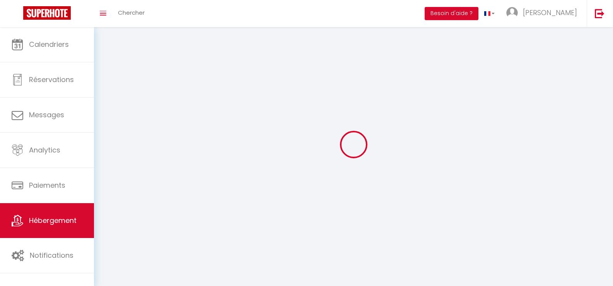
select select
select select "28"
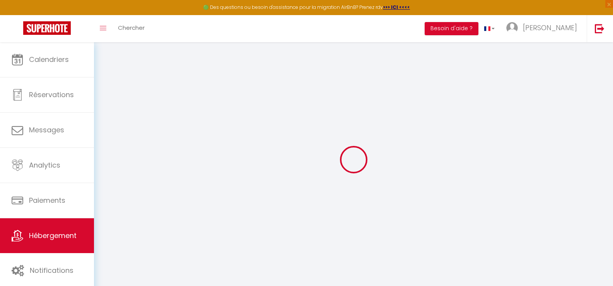
select select
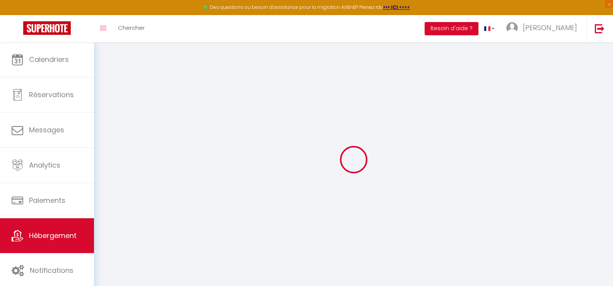
select select
checkbox input "false"
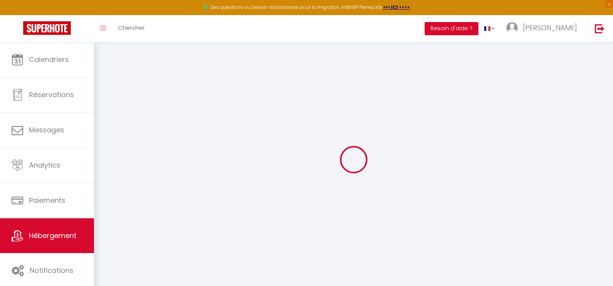
select select
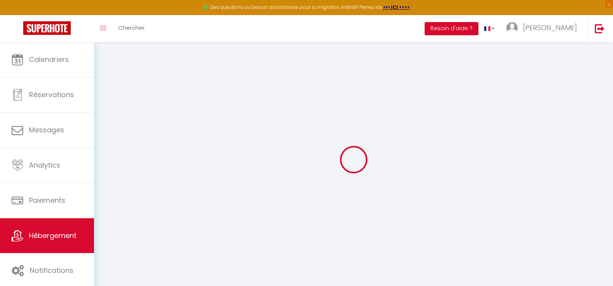
select select
checkbox input "false"
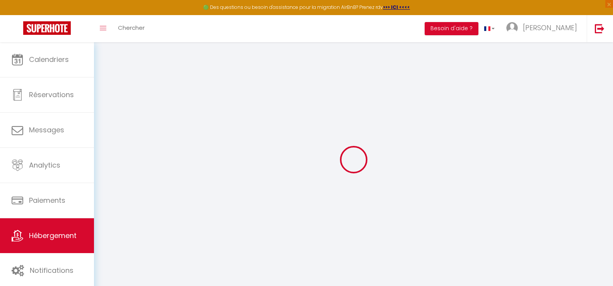
checkbox input "false"
select select
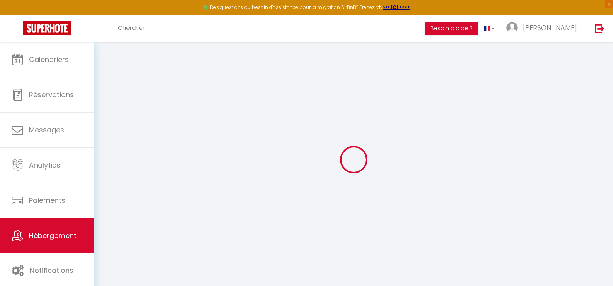
select select
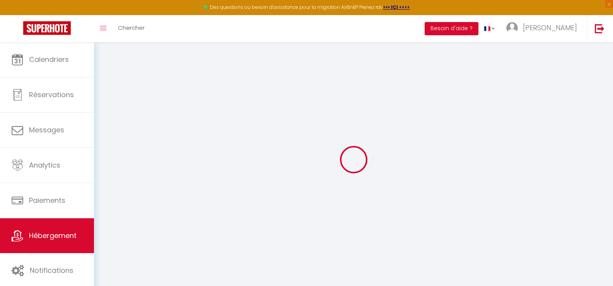
checkbox input "false"
select select
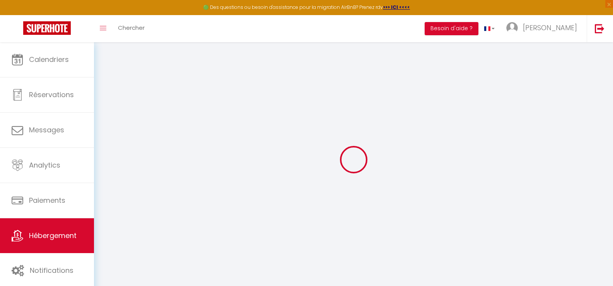
select select
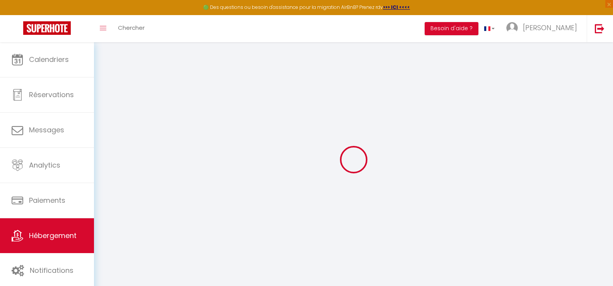
select select
checkbox input "false"
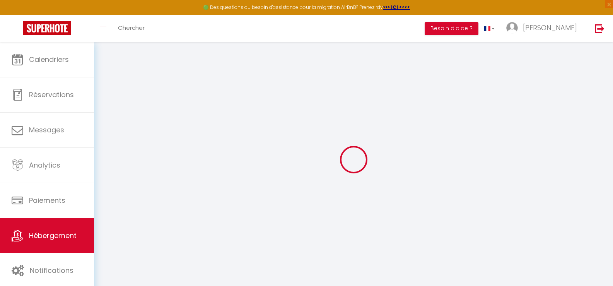
checkbox input "false"
select select
type input "Nickson & Dido – Cosy à [GEOGRAPHIC_DATA], 5 min du centre"
select select "2"
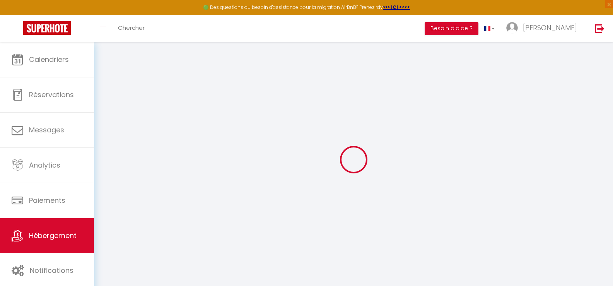
type input "94"
type input "20"
select select
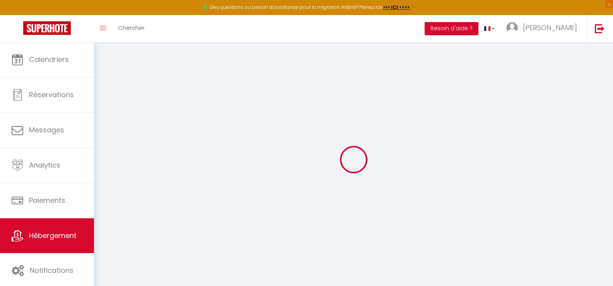
select select
type input "[GEOGRAPHIC_DATA]"
type input "49400"
type input "Saumur"
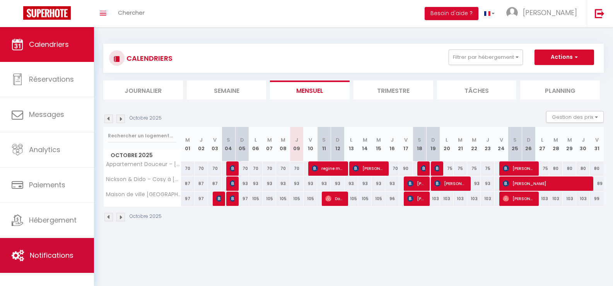
click at [56, 256] on span "Notifications" at bounding box center [52, 255] width 44 height 10
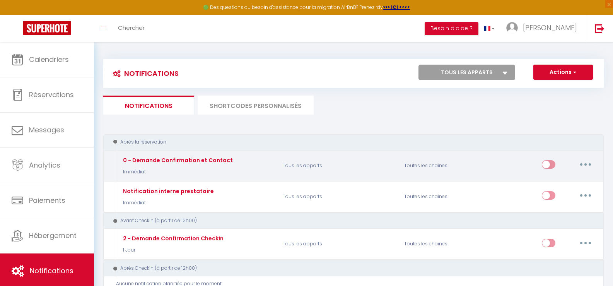
click at [587, 166] on button "button" at bounding box center [586, 164] width 22 height 12
click at [552, 183] on link "Editer" at bounding box center [565, 182] width 57 height 13
type input "0 - Demande Confirmation et Contact"
select select "Immédiat"
select select "if_booking_is_paid"
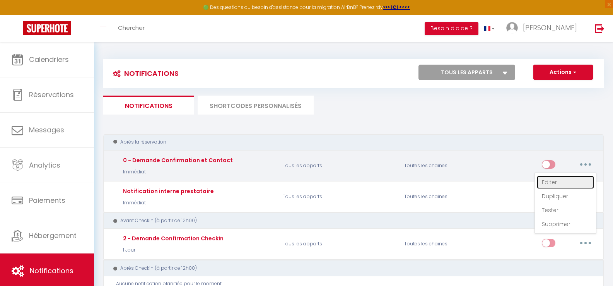
checkbox input "true"
checkbox input "false"
radio input "true"
type input "Merci de confirmer votre réservation - [BOOKING:ID] - [GUEST:FIRST_NAME] [GUEST…"
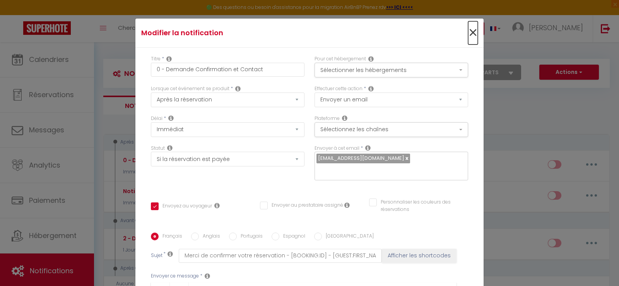
click at [468, 34] on span "×" at bounding box center [473, 32] width 10 height 23
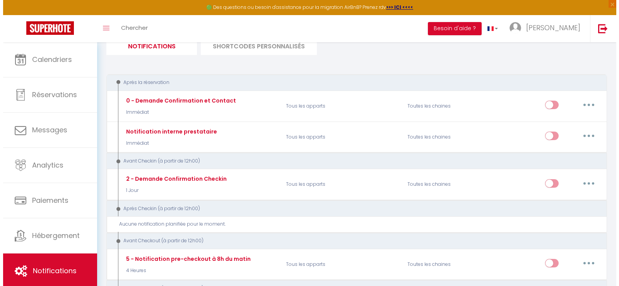
scroll to position [77, 0]
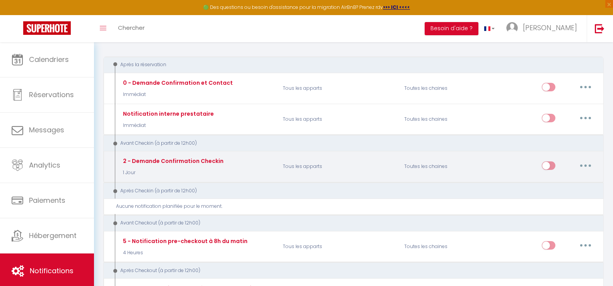
click at [586, 165] on icon "button" at bounding box center [586, 165] width 2 height 2
click at [549, 185] on link "Editer" at bounding box center [565, 182] width 57 height 13
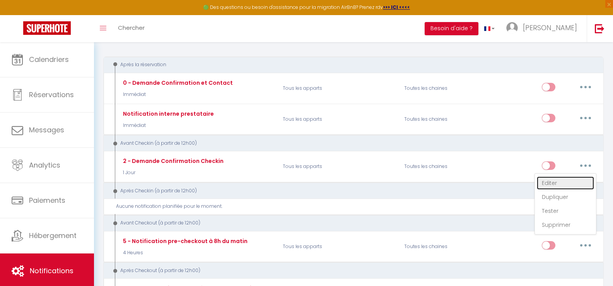
type input "2 - Demande Confirmation Checkin"
select select "1 Jour"
checkbox input "true"
checkbox input "false"
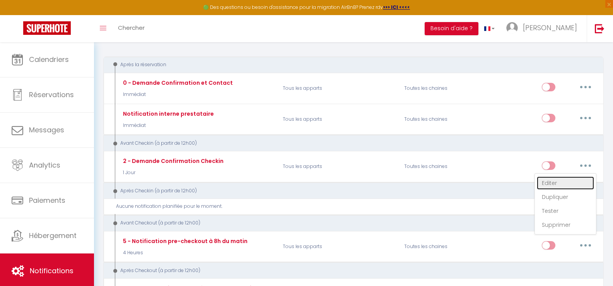
type input "Procédure pour le checkin - [RENTAL:NAME]"
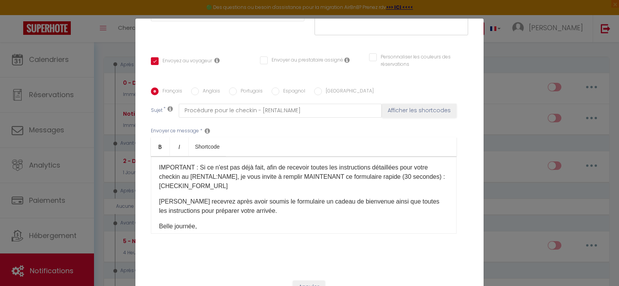
scroll to position [0, 0]
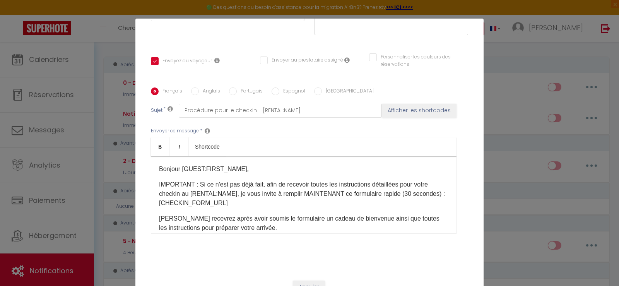
click at [273, 218] on p "Vous recevrez après avoir soumis le formulaire un cadeau de bienvenue ainsi que…" at bounding box center [304, 223] width 290 height 19
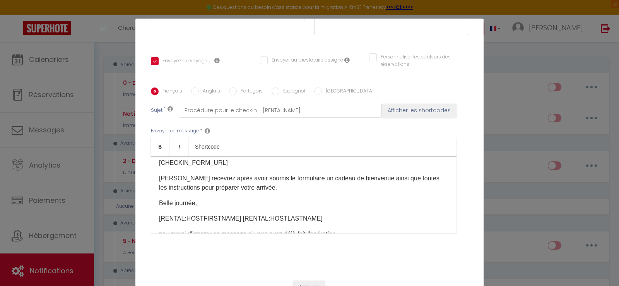
scroll to position [22, 0]
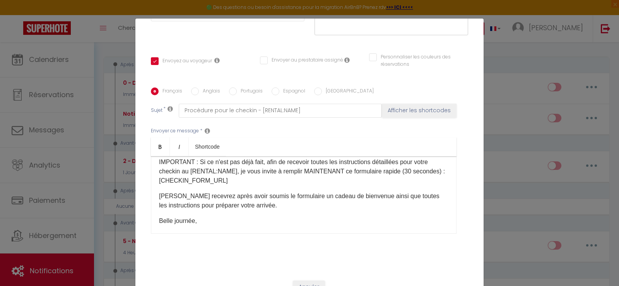
click at [381, 192] on p "Vous recevrez après avoir soumis le formulaire un cadeau de bienvenue ainsi que…" at bounding box center [304, 201] width 290 height 19
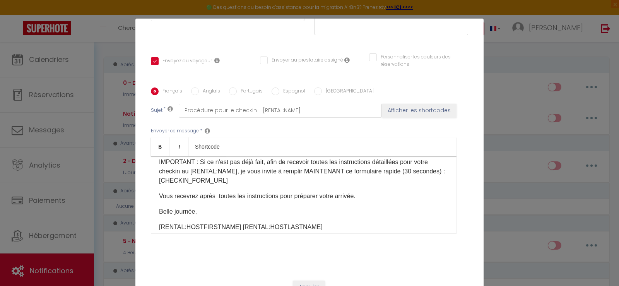
click at [198, 207] on p "Belle journée," at bounding box center [304, 211] width 290 height 9
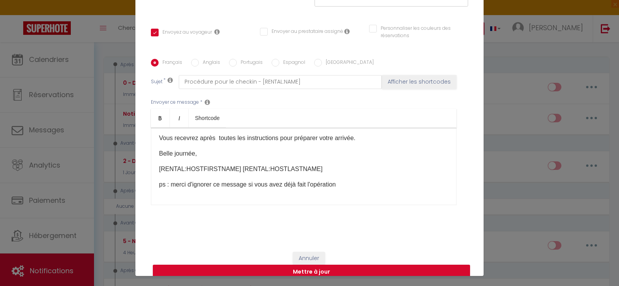
scroll to position [37, 0]
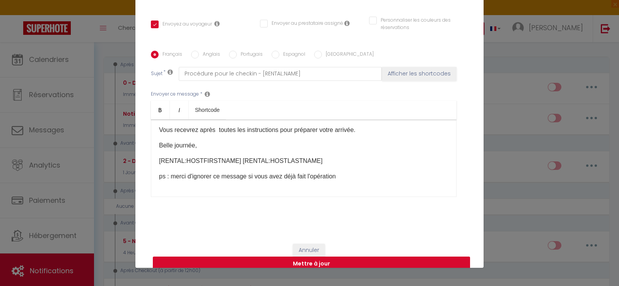
click at [307, 257] on button "Mettre à jour" at bounding box center [311, 264] width 317 height 15
checkbox input "true"
checkbox input "false"
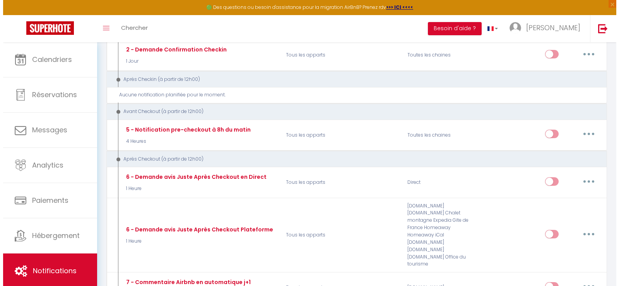
scroll to position [194, 0]
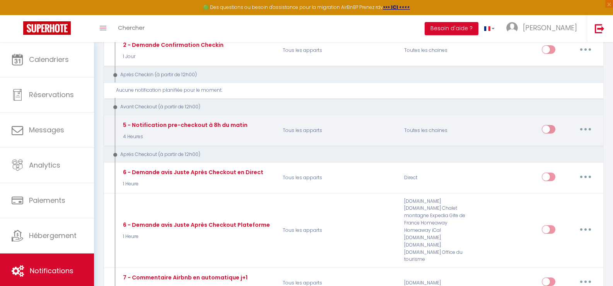
drag, startPoint x: 588, startPoint y: 129, endPoint x: 565, endPoint y: 129, distance: 22.5
click at [588, 129] on button "button" at bounding box center [586, 129] width 22 height 12
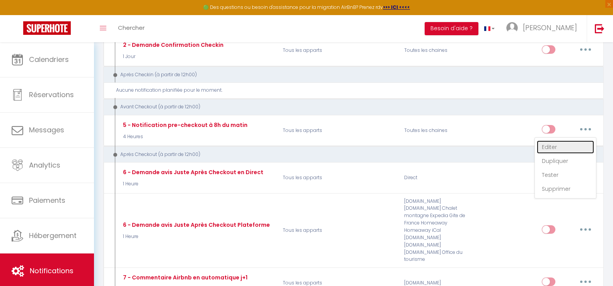
click at [551, 147] on link "Editer" at bounding box center [565, 146] width 57 height 13
type input "5 - Notification pre-checkout à 8h du matin"
select select "4"
select select "4 Heures"
select select "if_booking_is_paid"
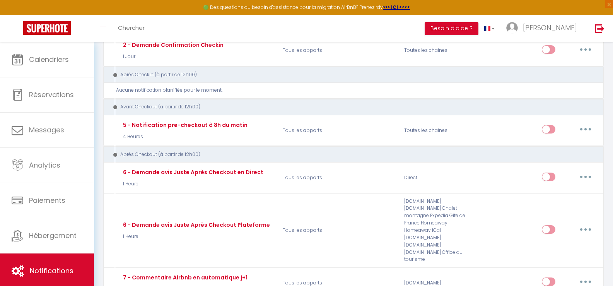
checkbox input "true"
checkbox input "false"
radio input "true"
type input "Procédure pour votre départ - [RENTAL:NAME] - [GUEST:FIRST_NAME] [GUEST:NAME]"
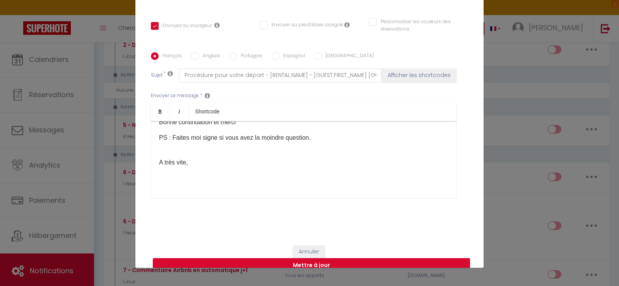
scroll to position [145, 0]
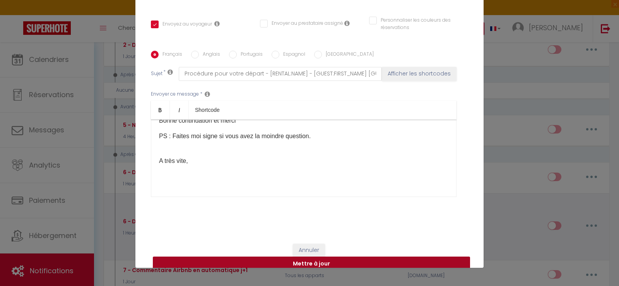
click at [293, 257] on button "Mettre à jour" at bounding box center [311, 264] width 317 height 15
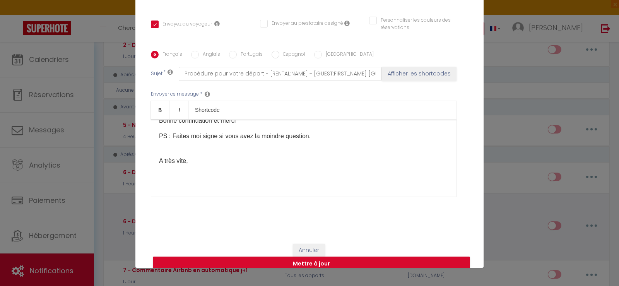
checkbox input "true"
checkbox input "false"
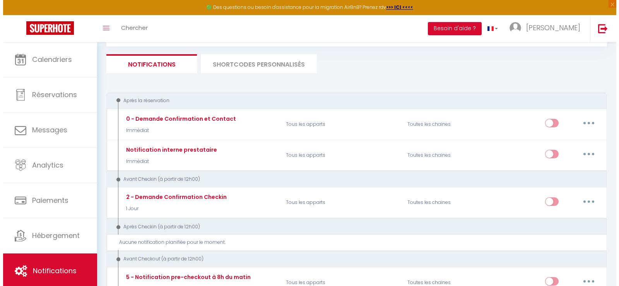
scroll to position [0, 0]
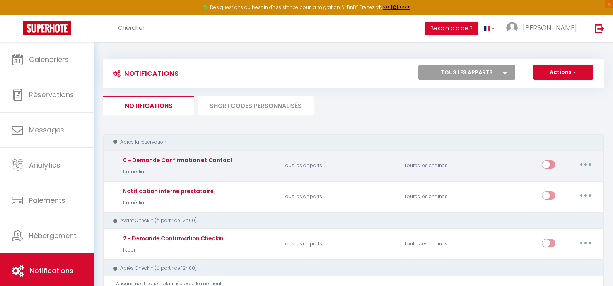
click at [584, 163] on button "button" at bounding box center [586, 164] width 22 height 12
click at [546, 182] on link "Editer" at bounding box center [565, 182] width 57 height 13
type input "0 - Demande Confirmation et Contact"
select select "Immédiat"
select select "if_booking_is_paid"
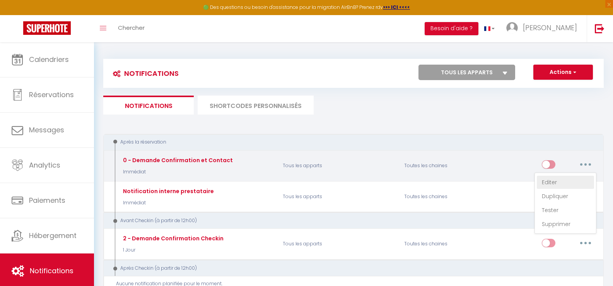
checkbox input "true"
checkbox input "false"
radio input "true"
type input "Merci de confirmer votre réservation - [BOOKING:ID] - [GUEST:FIRST_NAME] [GUEST…"
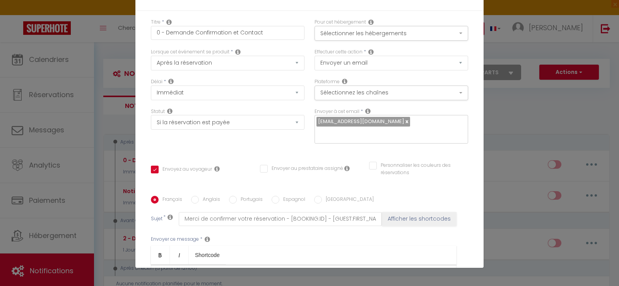
checkbox input "true"
checkbox input "false"
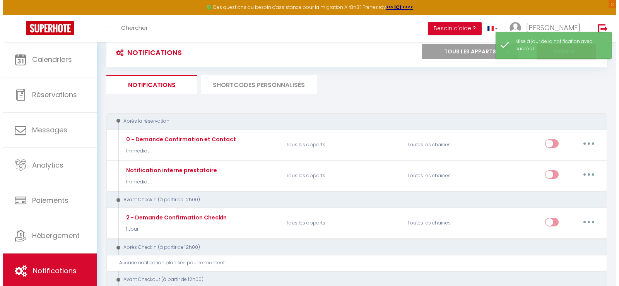
scroll to position [39, 0]
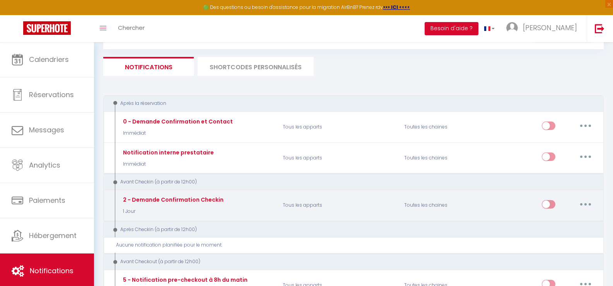
click at [584, 205] on button "button" at bounding box center [586, 204] width 22 height 12
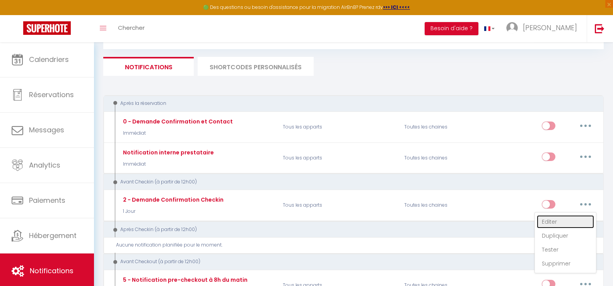
click at [551, 221] on link "Editer" at bounding box center [565, 221] width 57 height 13
type input "2 - Demande Confirmation Checkin"
select select "1 Jour"
select select "if_booking_is_paid"
checkbox input "true"
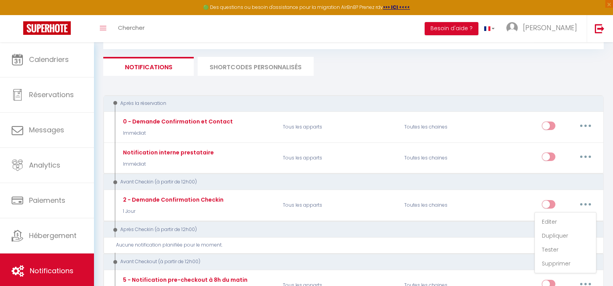
checkbox input "false"
radio input "true"
type input "Procédure pour le checkin - [RENTAL:NAME]"
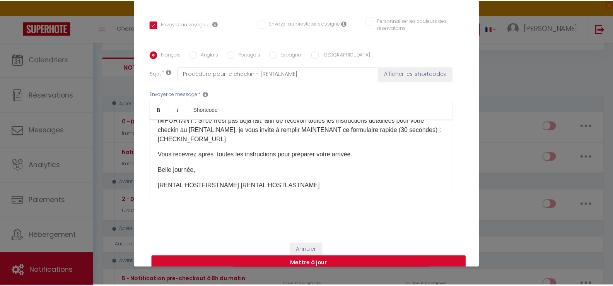
scroll to position [0, 0]
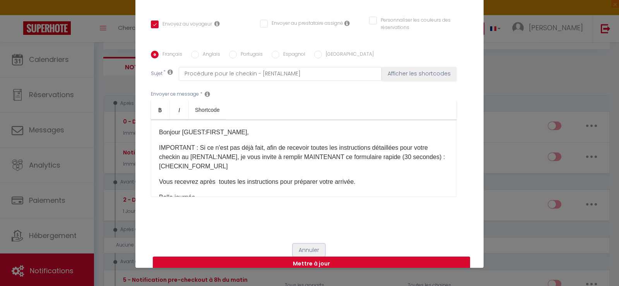
click at [298, 244] on button "Annuler" at bounding box center [309, 250] width 32 height 13
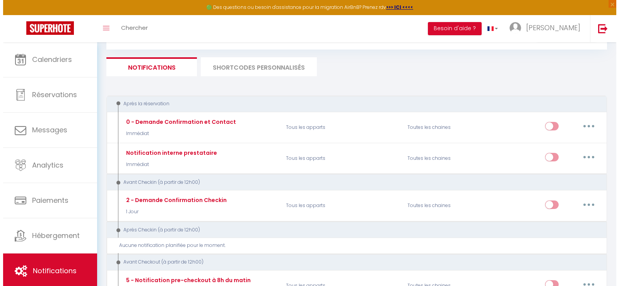
scroll to position [39, 0]
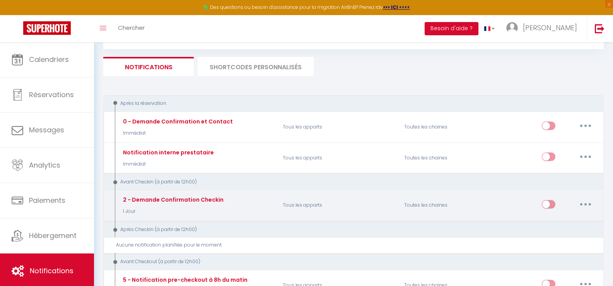
click at [586, 206] on button "button" at bounding box center [586, 204] width 22 height 12
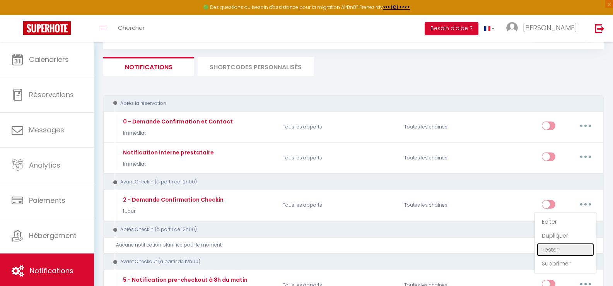
click at [549, 249] on link "Tester" at bounding box center [565, 249] width 57 height 13
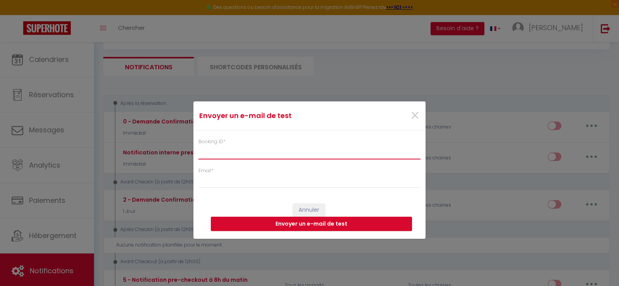
click at [214, 153] on input "Booking ID *" at bounding box center [310, 152] width 222 height 14
click at [202, 150] on input "Booking ID *" at bounding box center [310, 152] width 222 height 14
paste input "13314357"
type input "13314357"
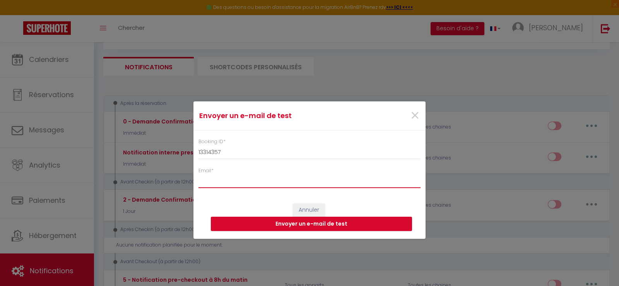
click at [211, 181] on input "Email *" at bounding box center [310, 181] width 222 height 14
type input "[EMAIL_ADDRESS][DOMAIN_NAME]"
click at [285, 223] on button "Envoyer un e-mail de test" at bounding box center [311, 224] width 201 height 15
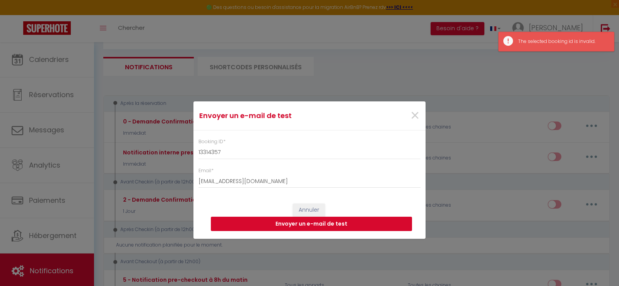
click at [324, 226] on button "Envoyer un e-mail de test" at bounding box center [311, 224] width 201 height 15
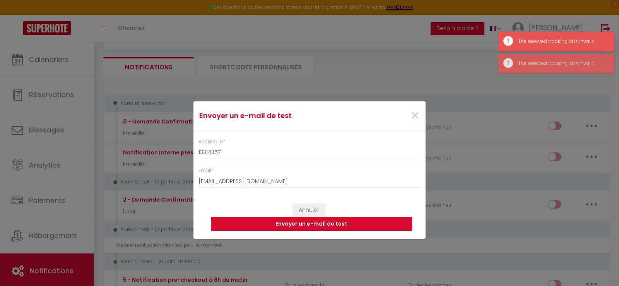
click at [324, 224] on button "Envoyer un e-mail de test" at bounding box center [311, 224] width 201 height 15
click at [324, 223] on button "Envoyer un e-mail de test" at bounding box center [311, 224] width 201 height 15
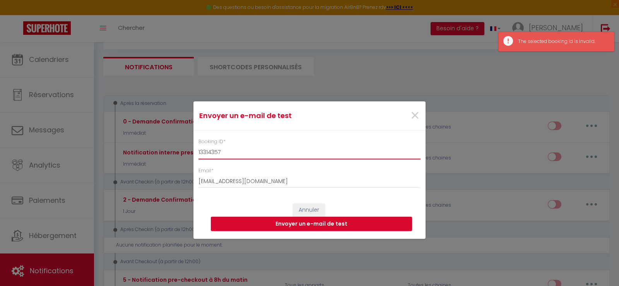
click at [224, 152] on input "13314357" at bounding box center [310, 152] width 222 height 14
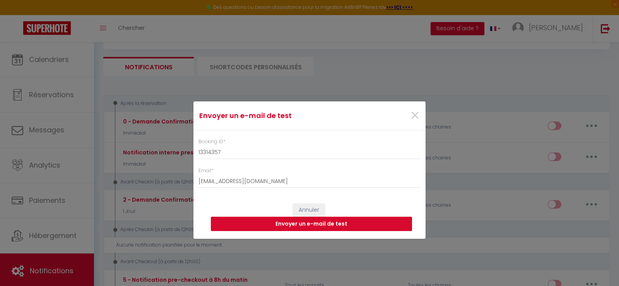
click at [296, 222] on button "Envoyer un e-mail de test" at bounding box center [311, 224] width 201 height 15
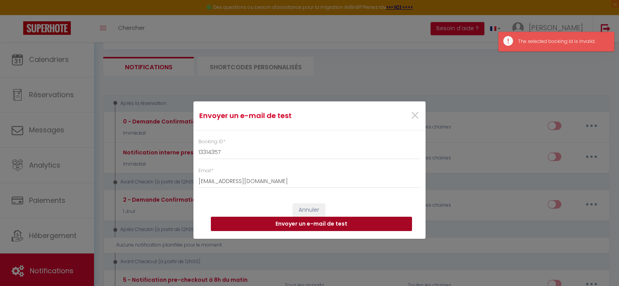
click at [296, 222] on button "Envoyer un e-mail de test" at bounding box center [311, 224] width 201 height 15
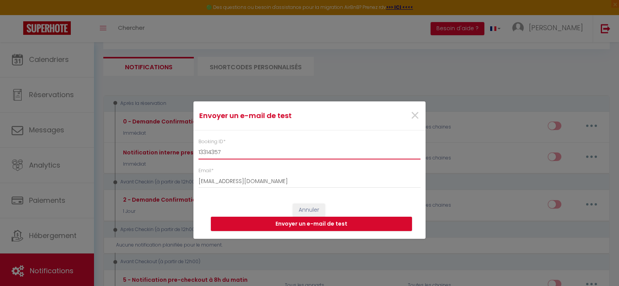
drag, startPoint x: 231, startPoint y: 151, endPoint x: 185, endPoint y: 151, distance: 45.7
click at [185, 151] on div "Envoyer un e-mail de test × Booking ID * 13314357 Email * nicolemuf@yahoo.fr An…" at bounding box center [309, 143] width 619 height 286
click at [205, 152] on input "Booking ID *" at bounding box center [310, 152] width 222 height 14
paste input "12512570"
type input "12512570"
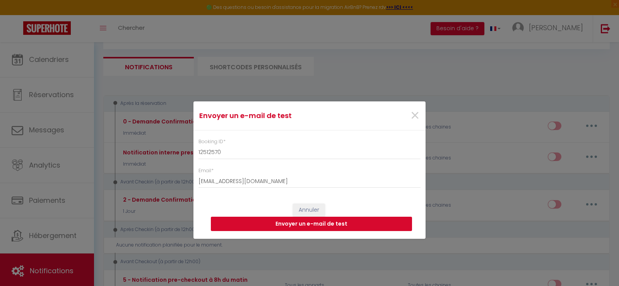
click at [322, 221] on button "Envoyer un e-mail de test" at bounding box center [311, 224] width 201 height 15
